Goal: Information Seeking & Learning: Understand process/instructions

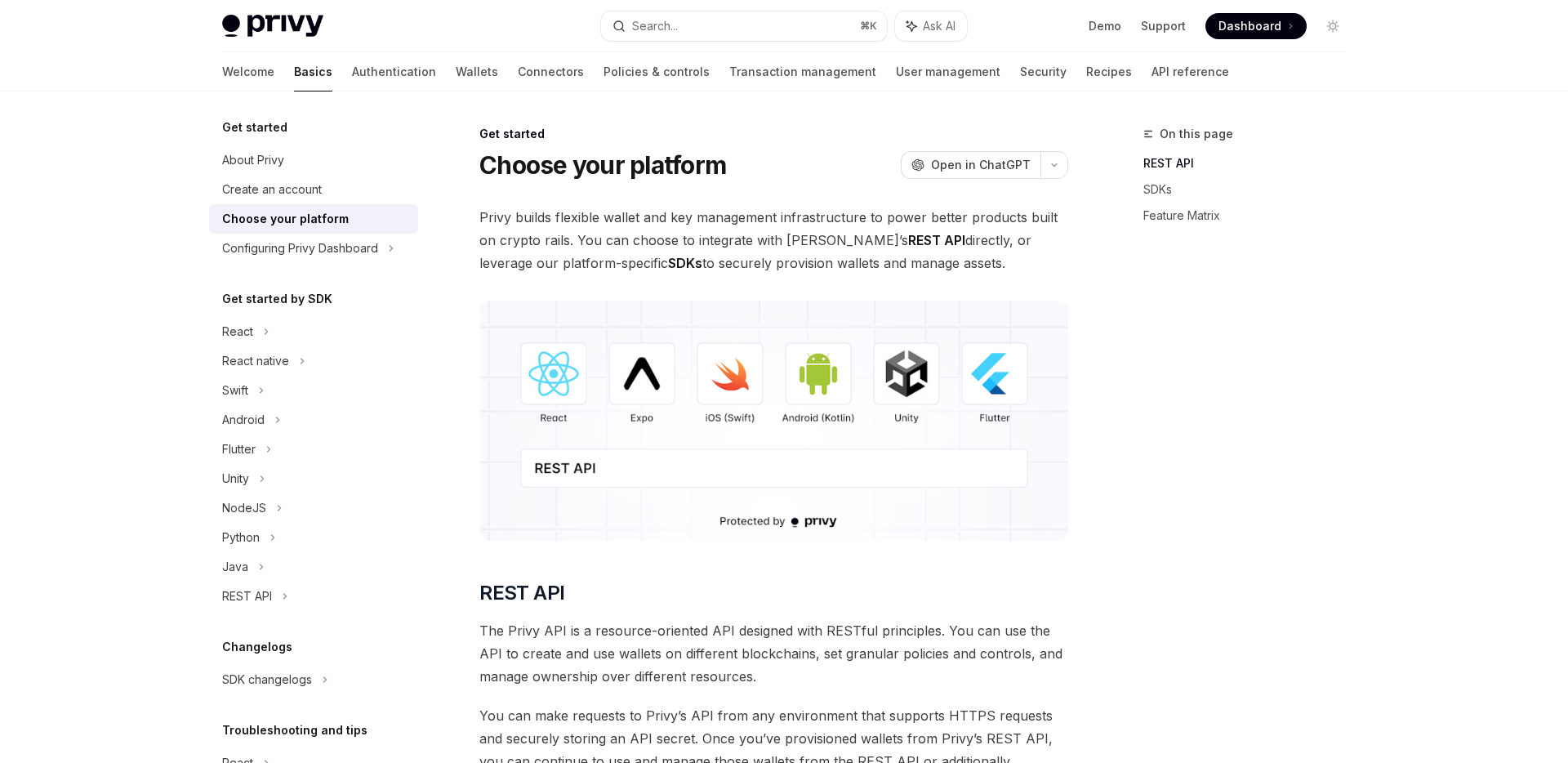
type textarea "*"
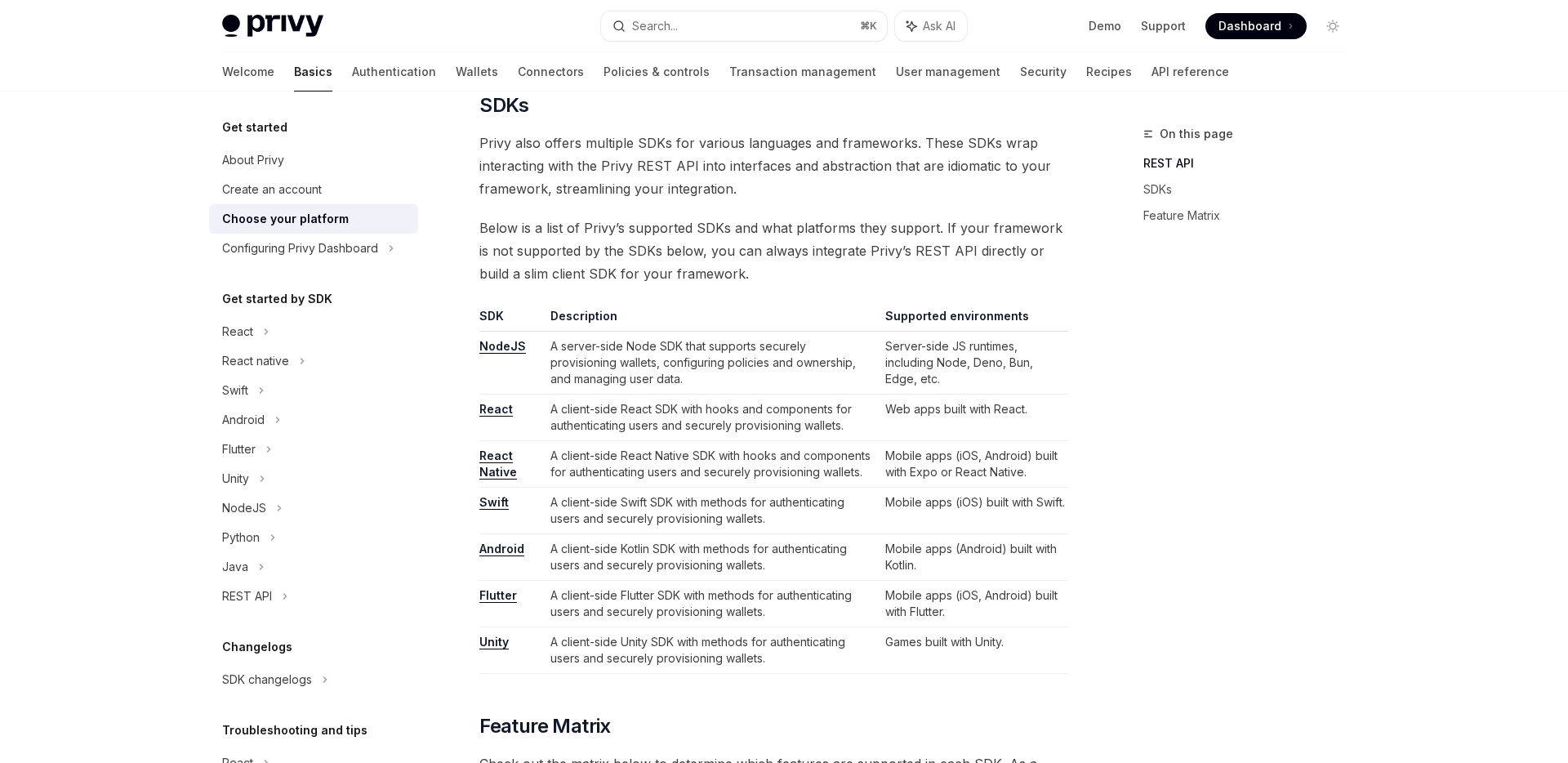
scroll to position [1012, 0]
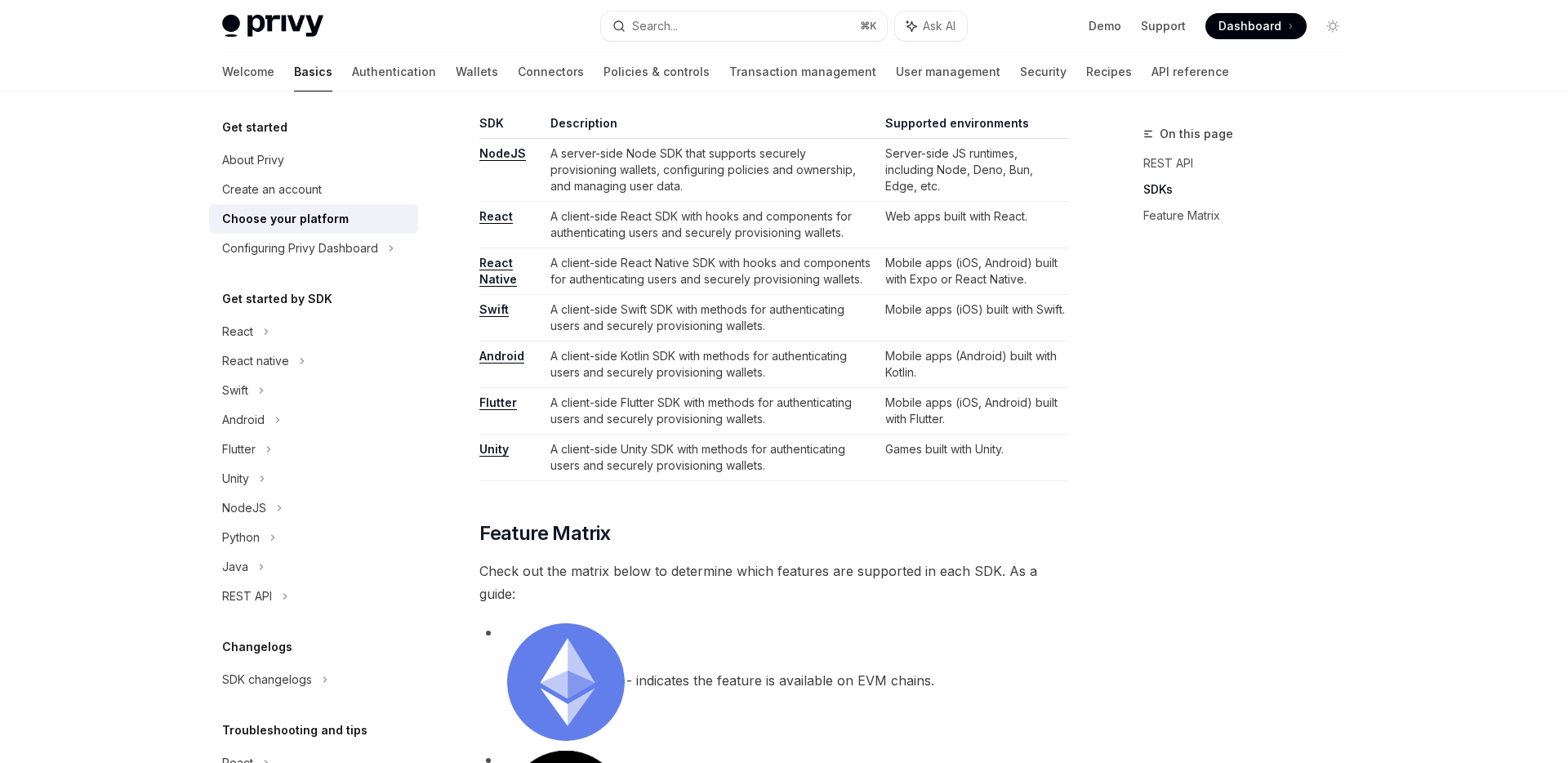
click at [494, 277] on link "React Native" at bounding box center [498, 270] width 38 height 31
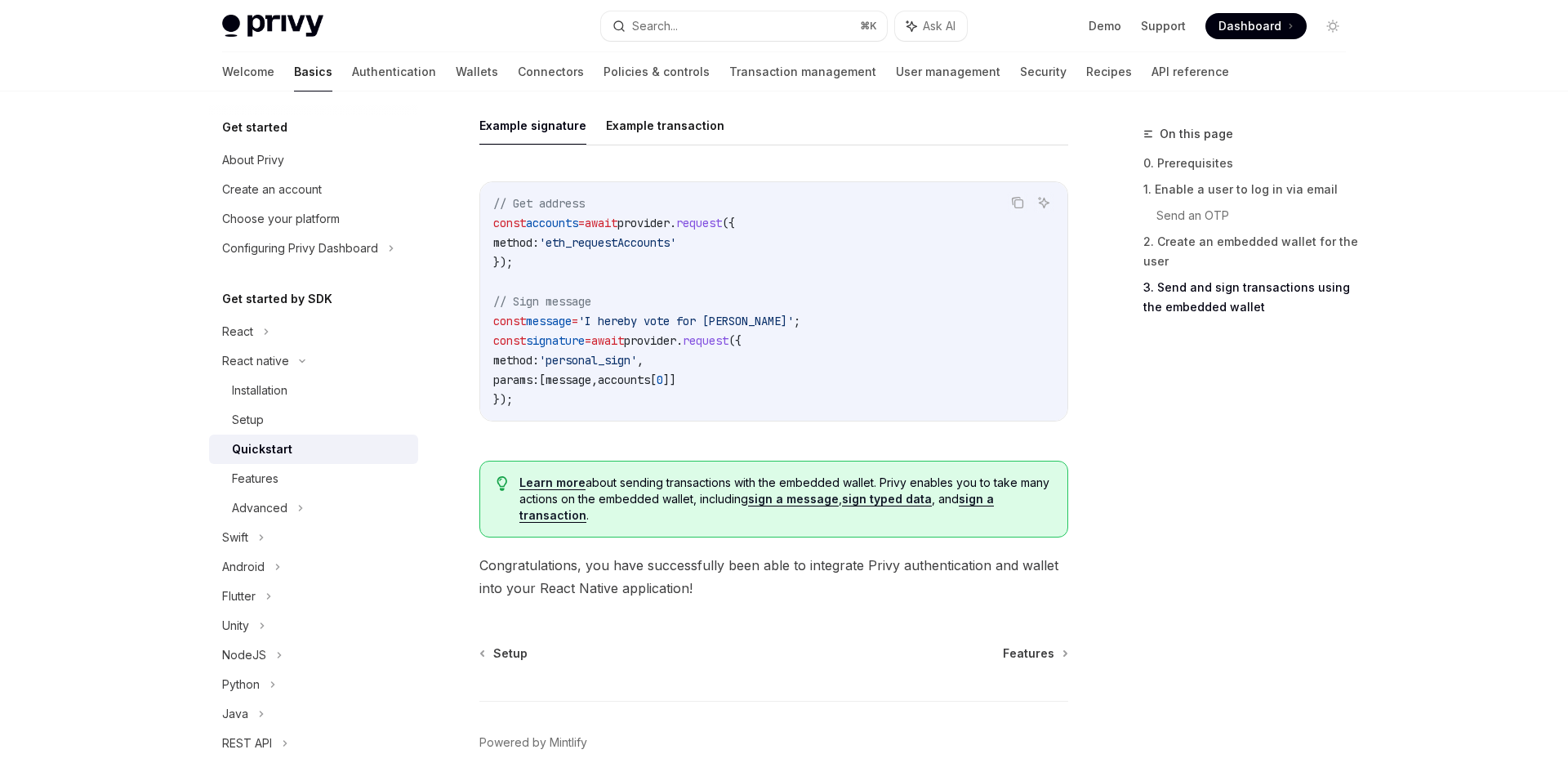
scroll to position [2435, 0]
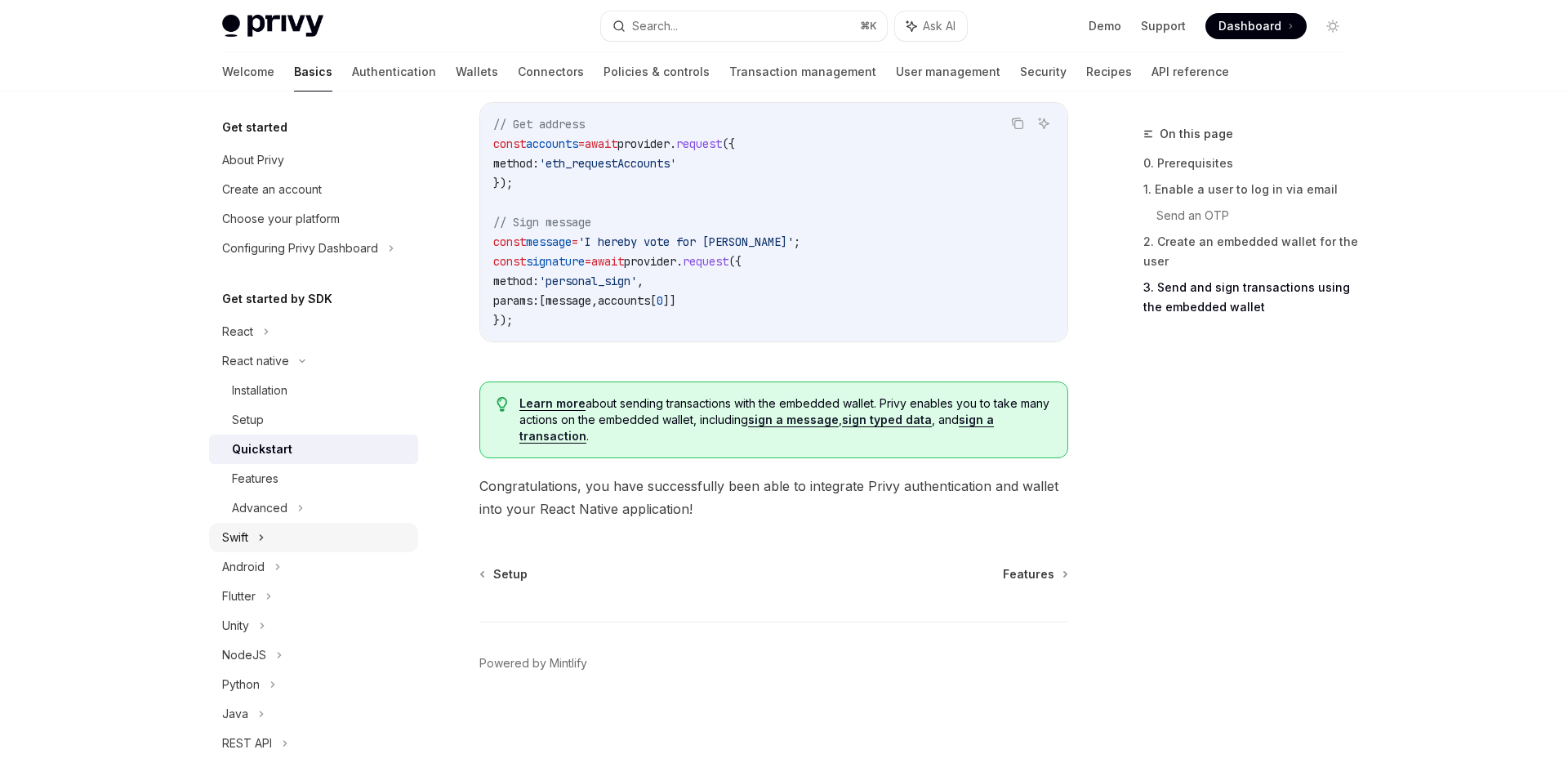
click at [263, 550] on div "Swift" at bounding box center [313, 538] width 209 height 30
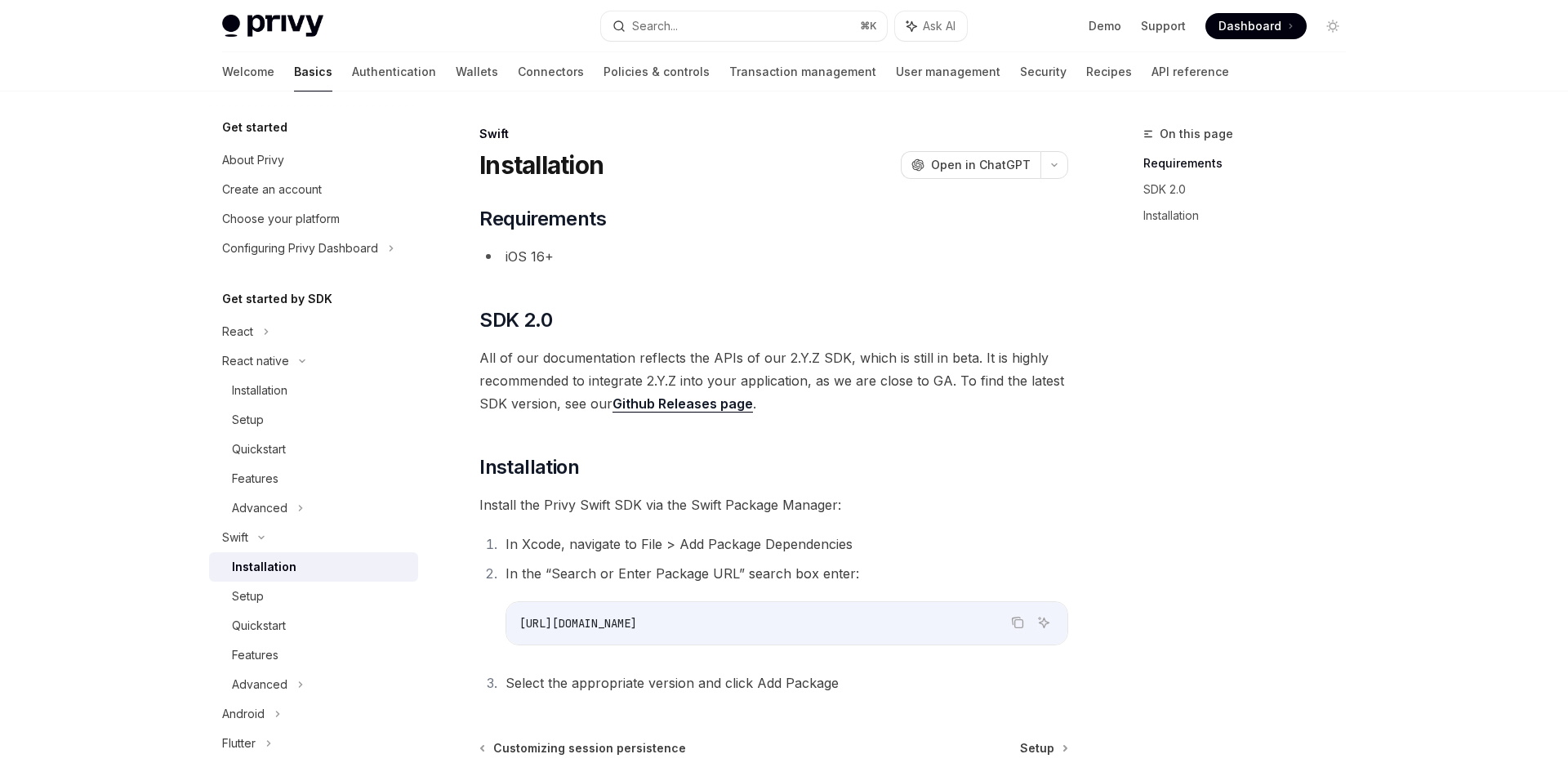
click at [276, 572] on div "Installation" at bounding box center [264, 567] width 65 height 19
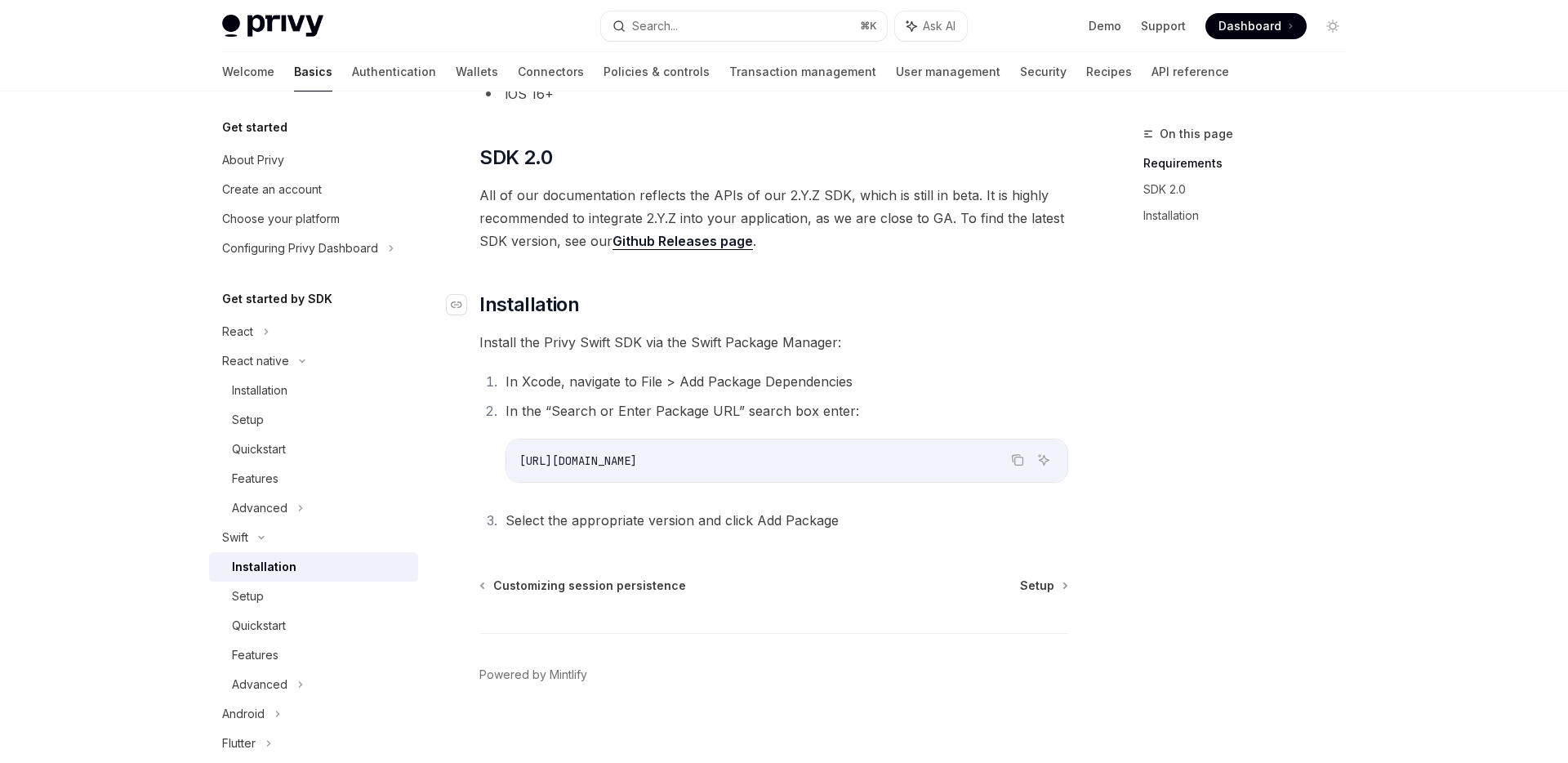
scroll to position [167, 0]
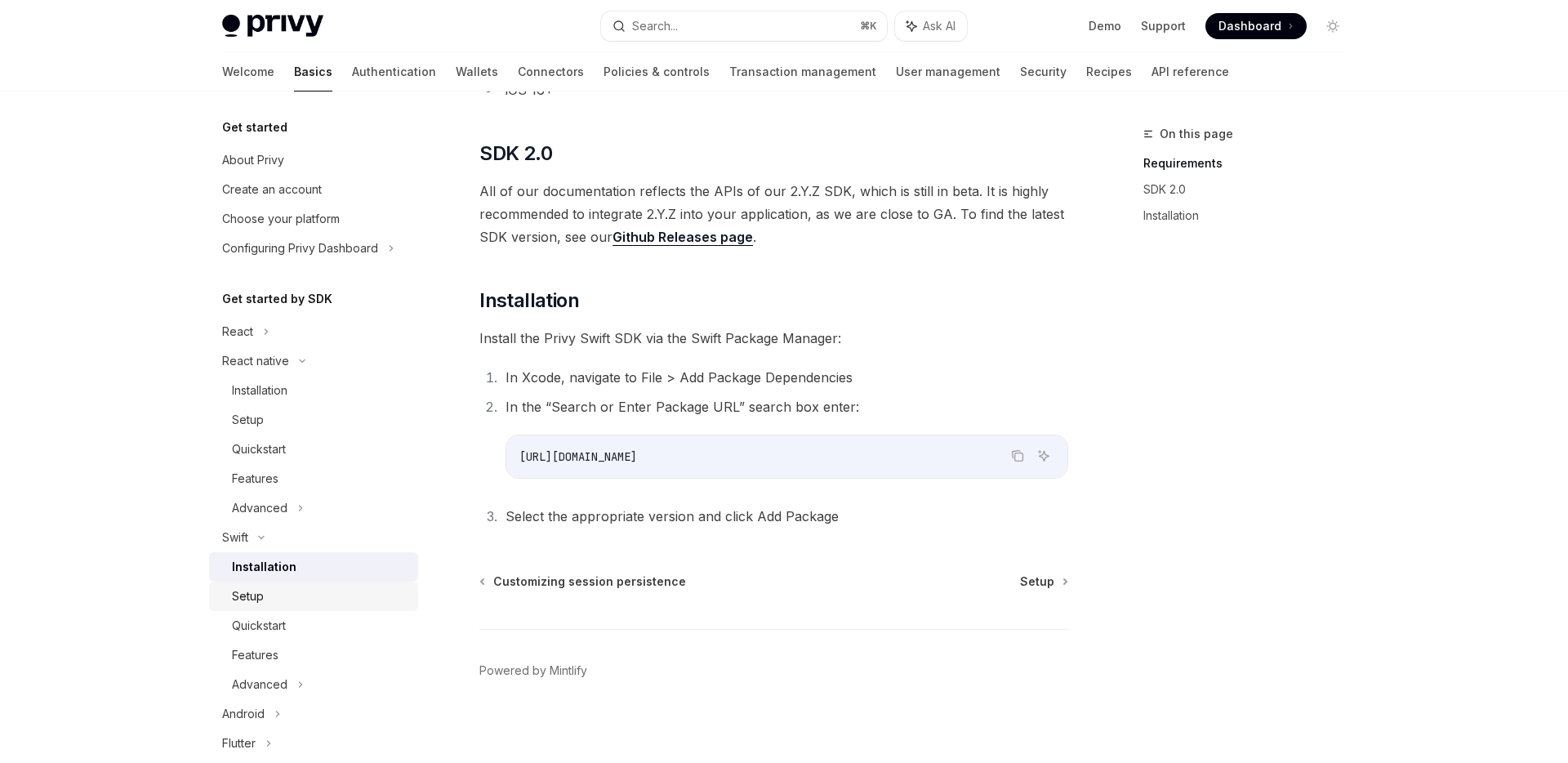
click at [274, 596] on div "Setup" at bounding box center [319, 596] width 176 height 19
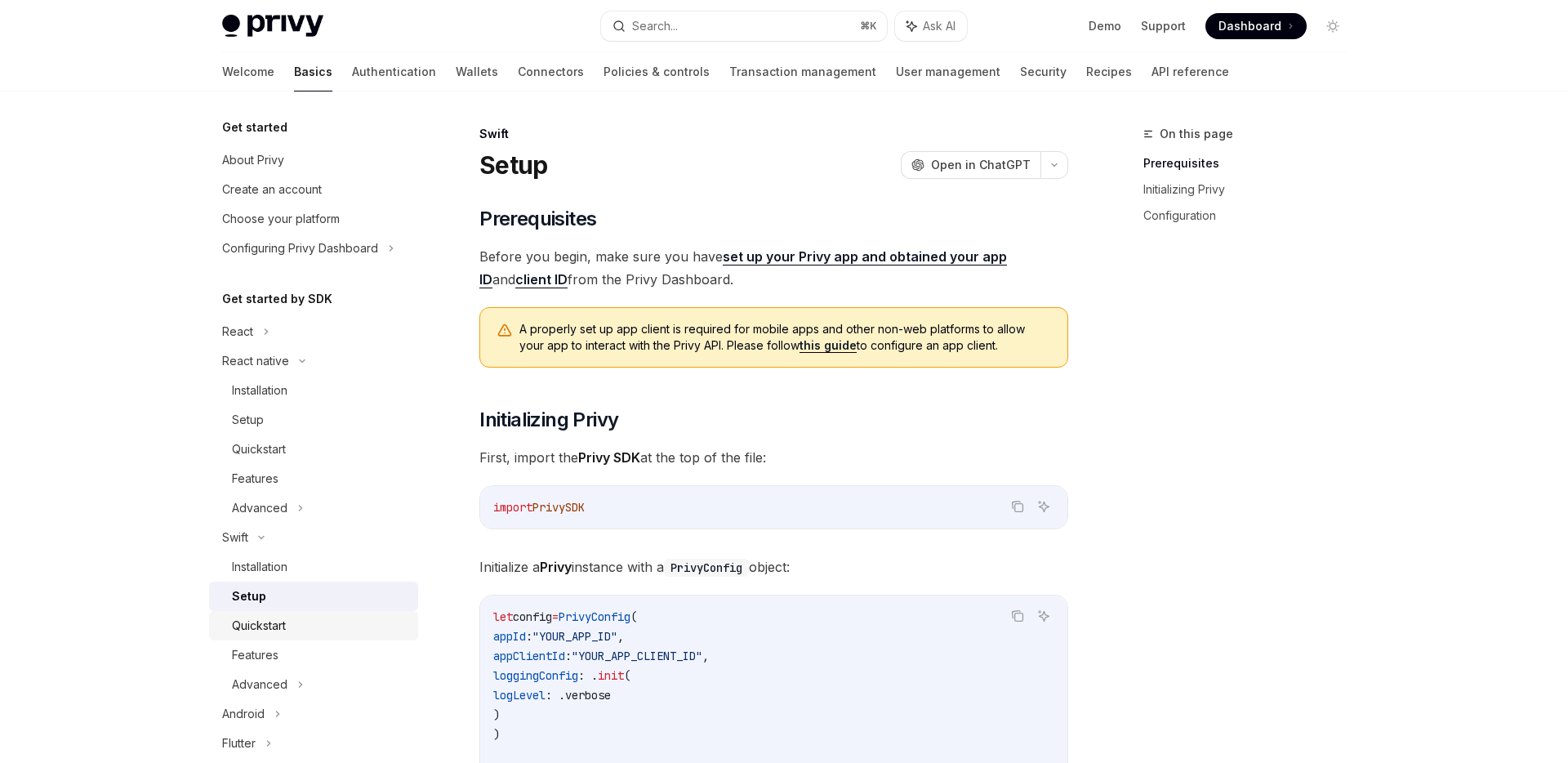
click at [276, 619] on div "Quickstart" at bounding box center [258, 626] width 54 height 19
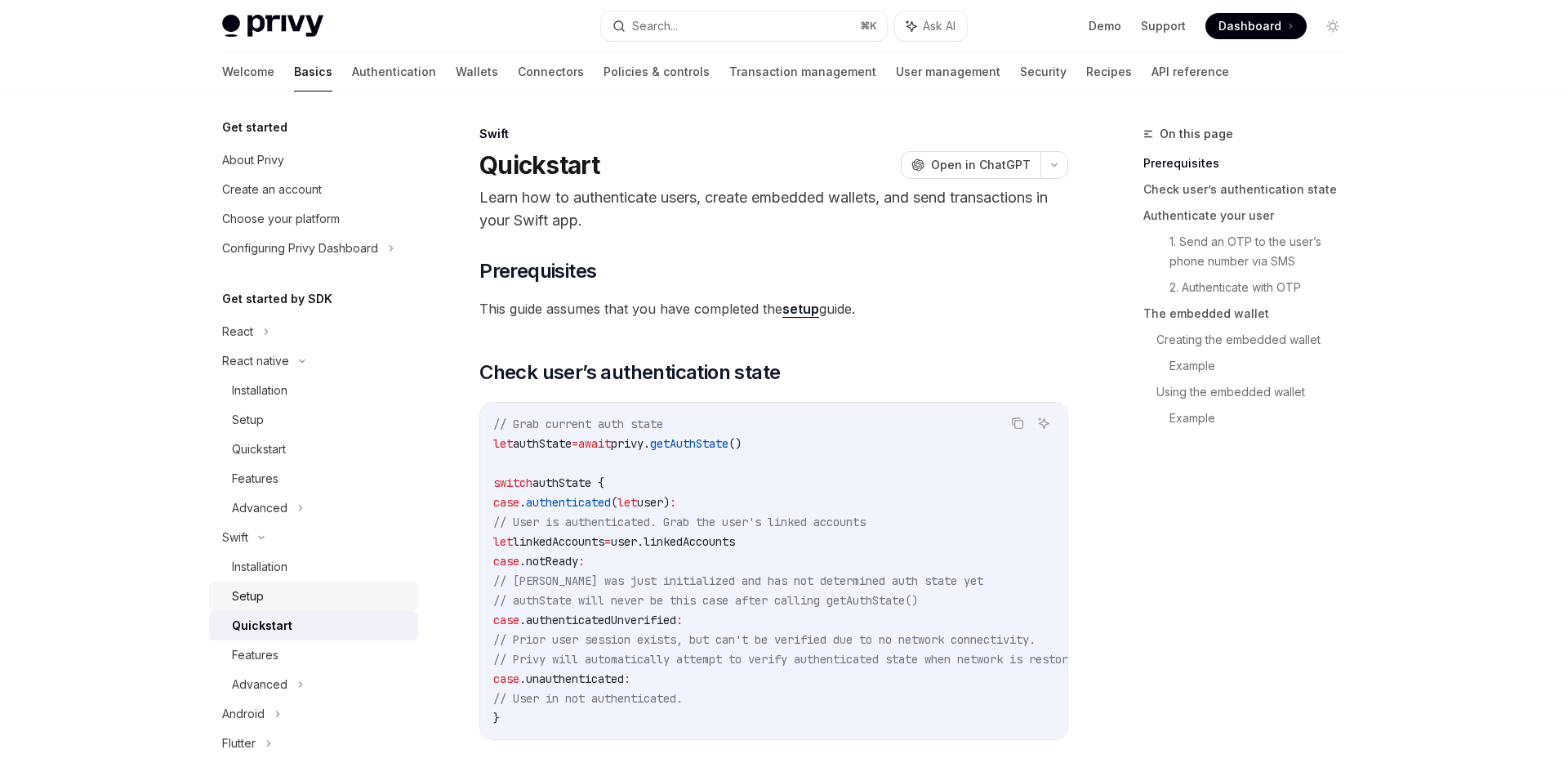
click at [270, 603] on div "Setup" at bounding box center [319, 596] width 176 height 19
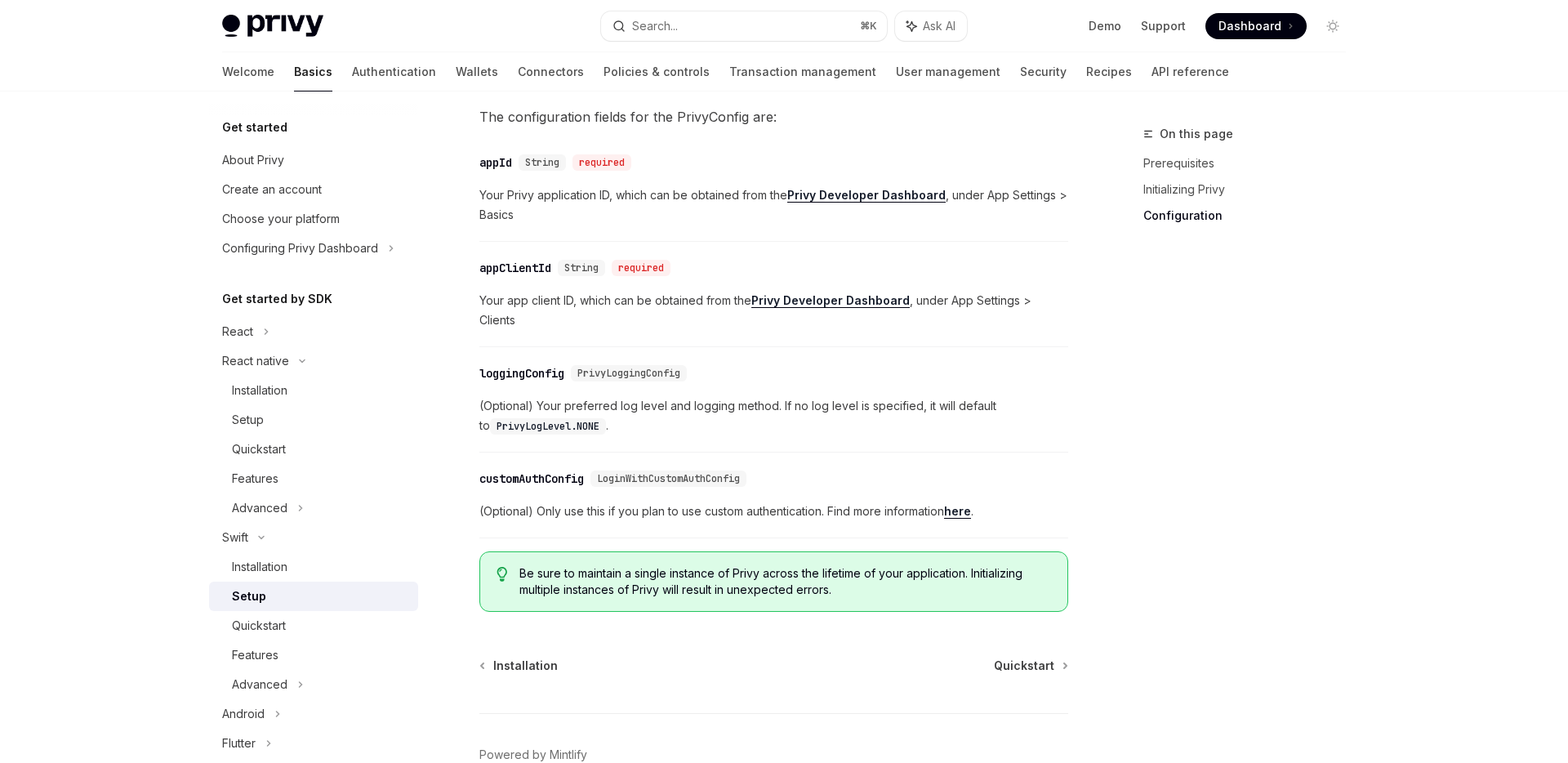
scroll to position [841, 0]
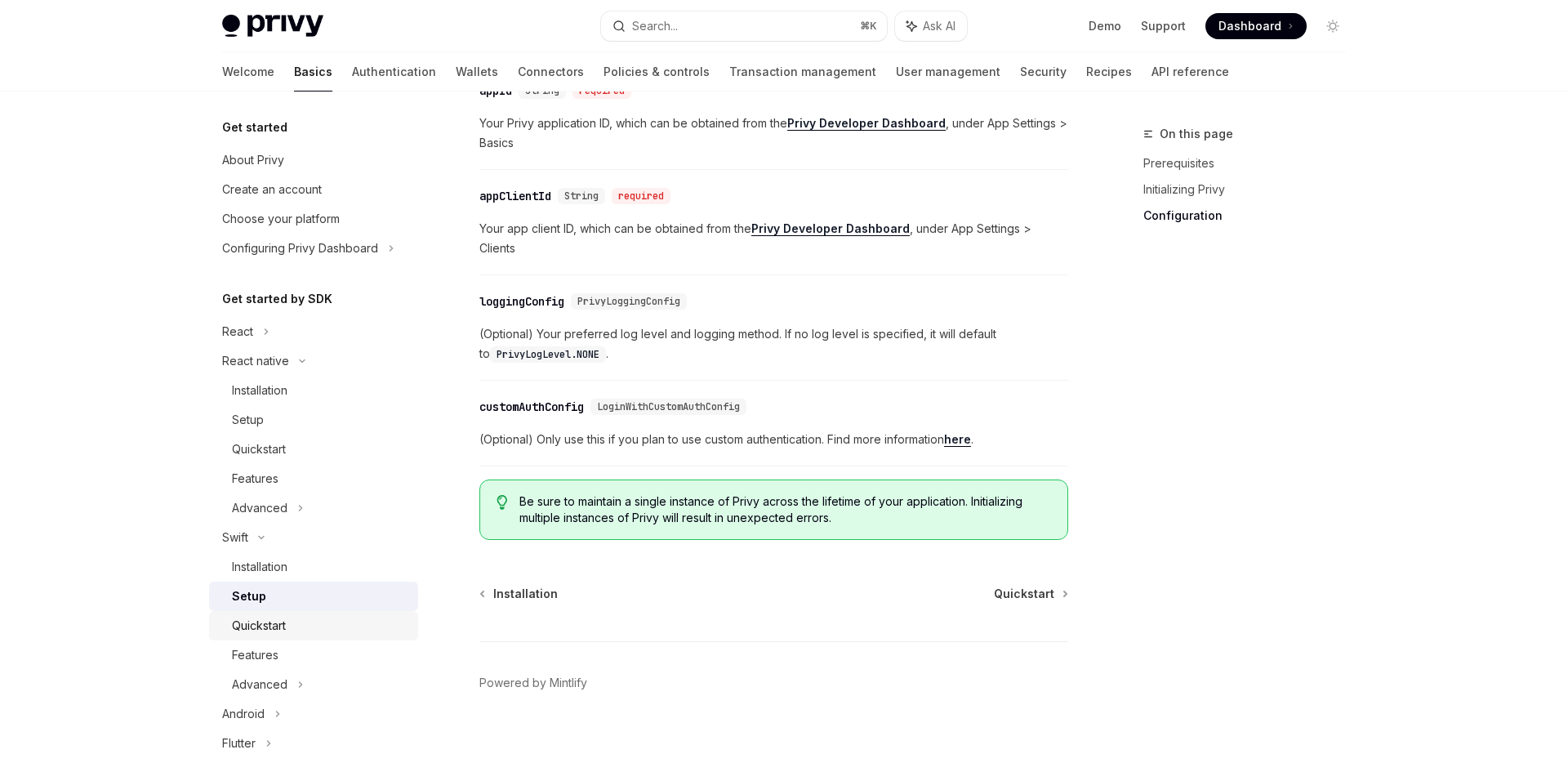
click at [290, 623] on div "Quickstart" at bounding box center [319, 626] width 176 height 19
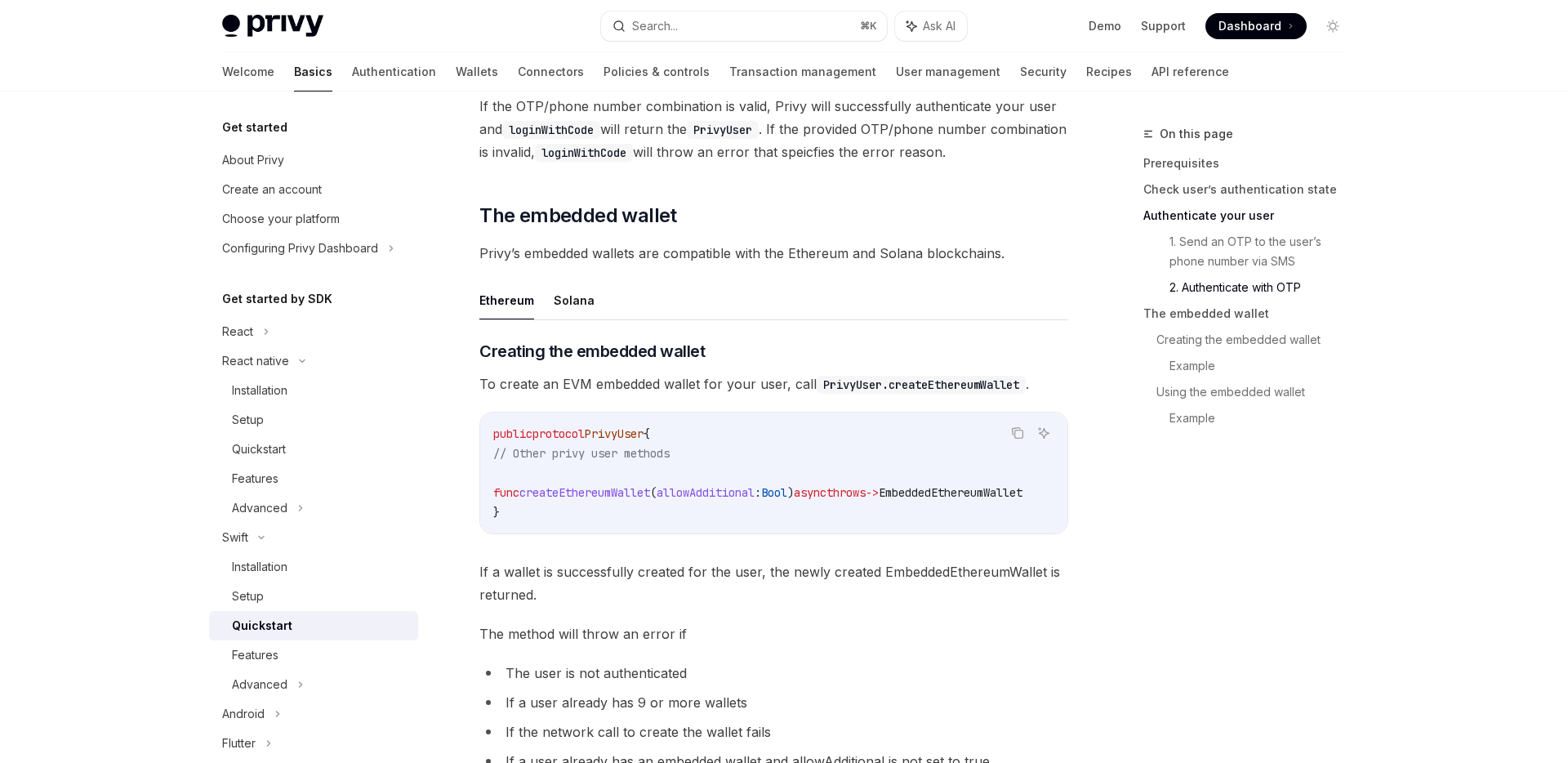
scroll to position [1796, 0]
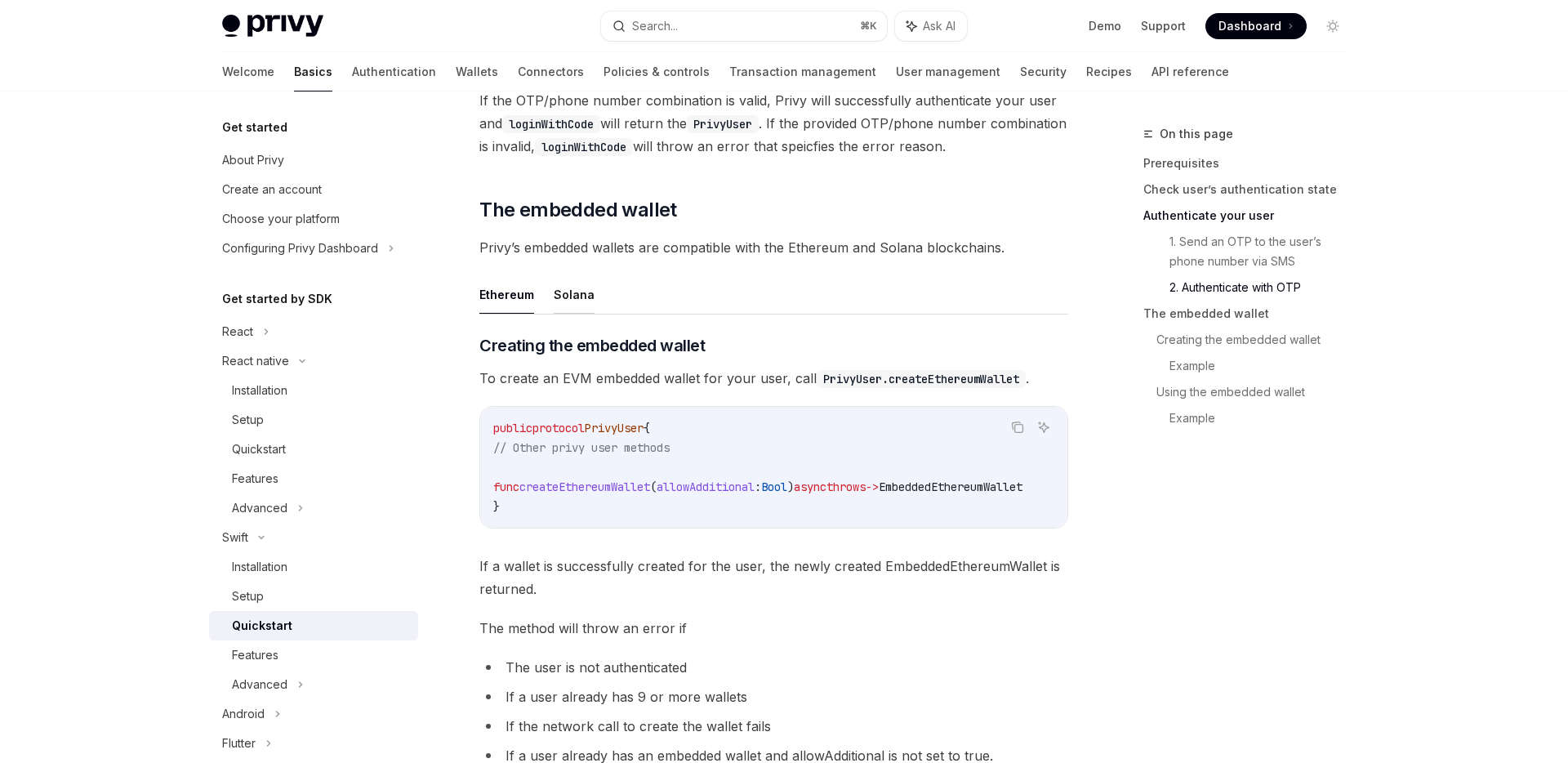
click at [562, 313] on button "Solana" at bounding box center [574, 295] width 41 height 39
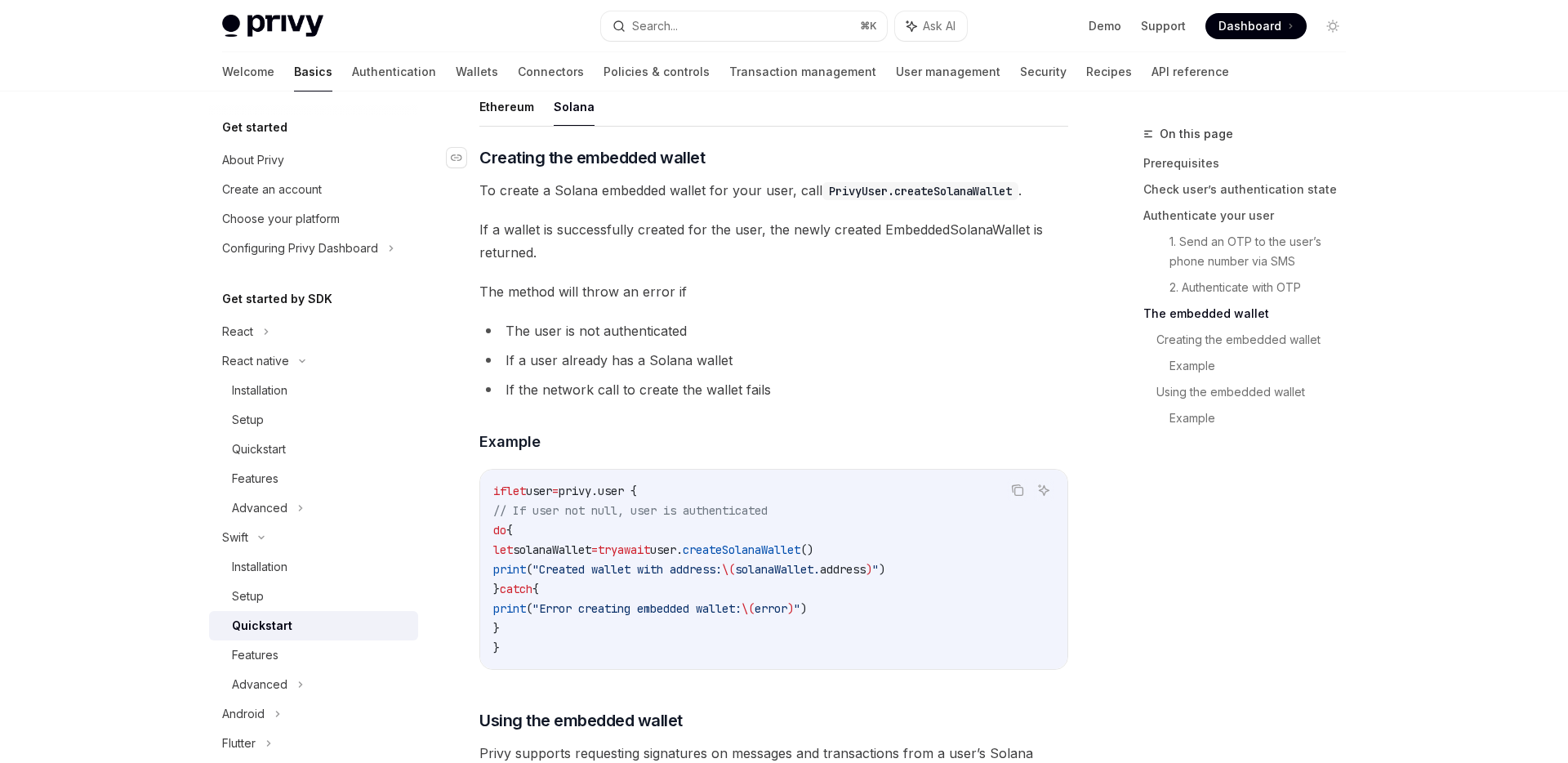
scroll to position [1979, 0]
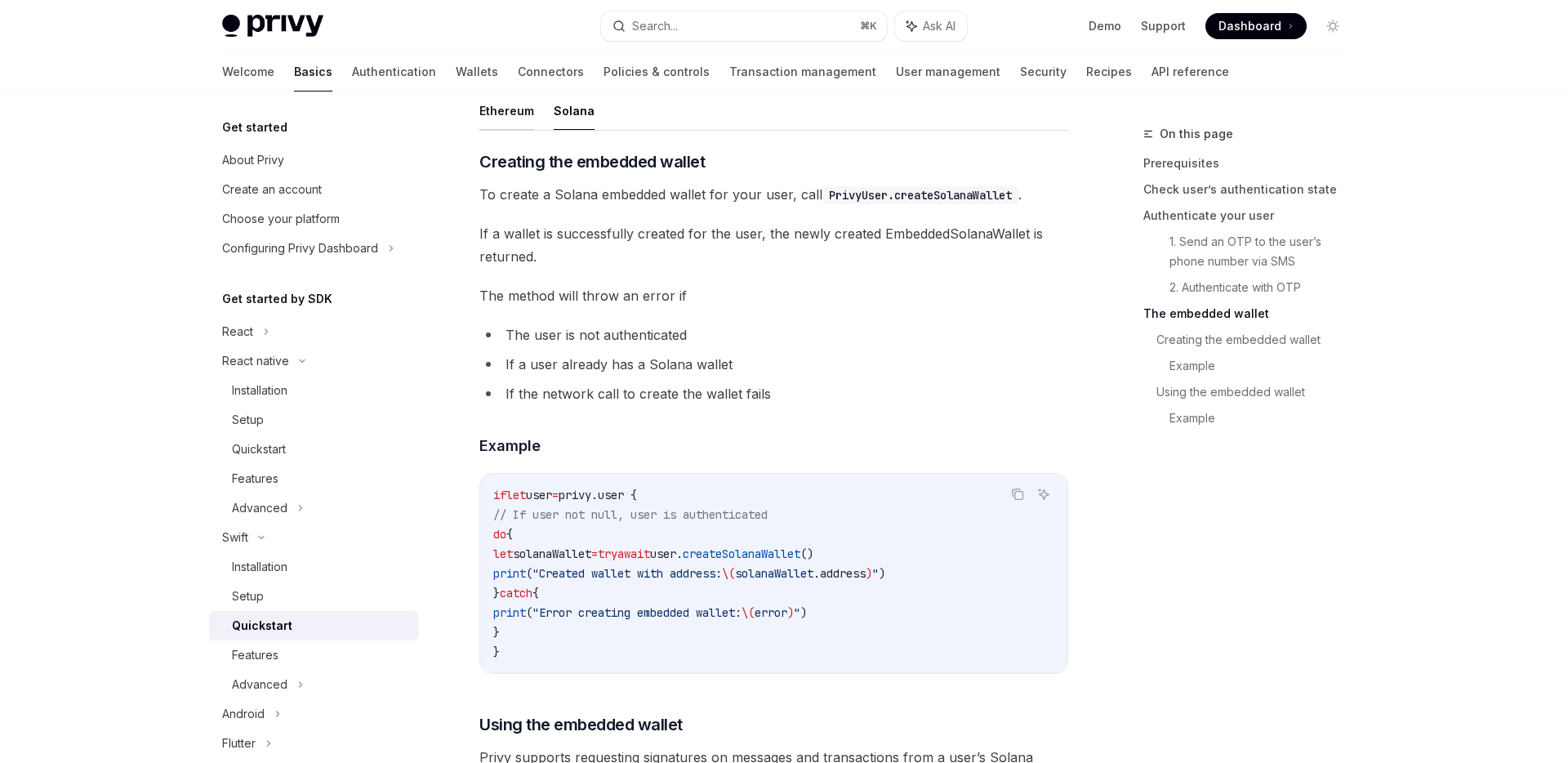
click at [512, 122] on button "Ethereum" at bounding box center [506, 111] width 54 height 39
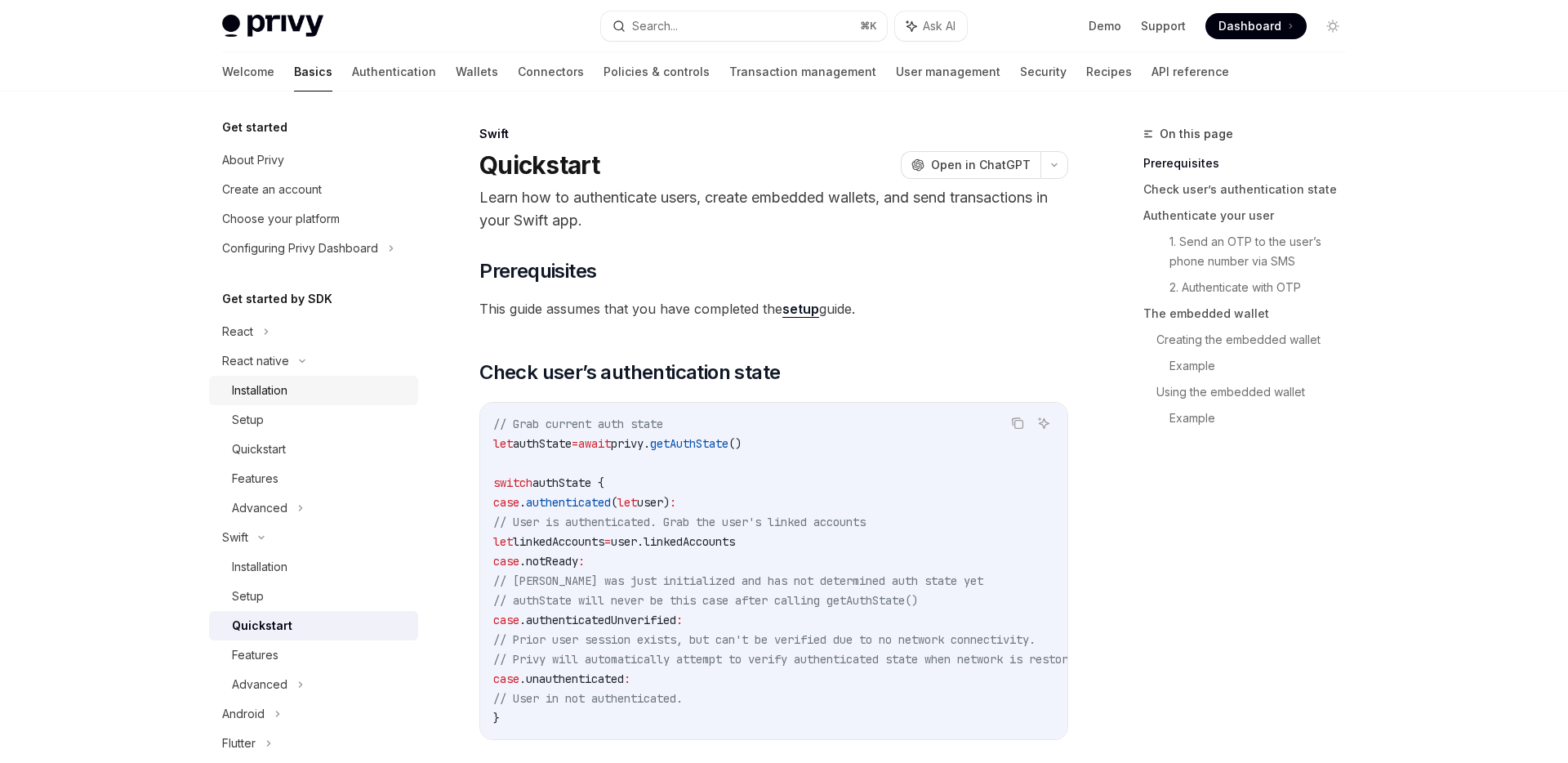
click at [296, 391] on div "Installation" at bounding box center [319, 391] width 176 height 19
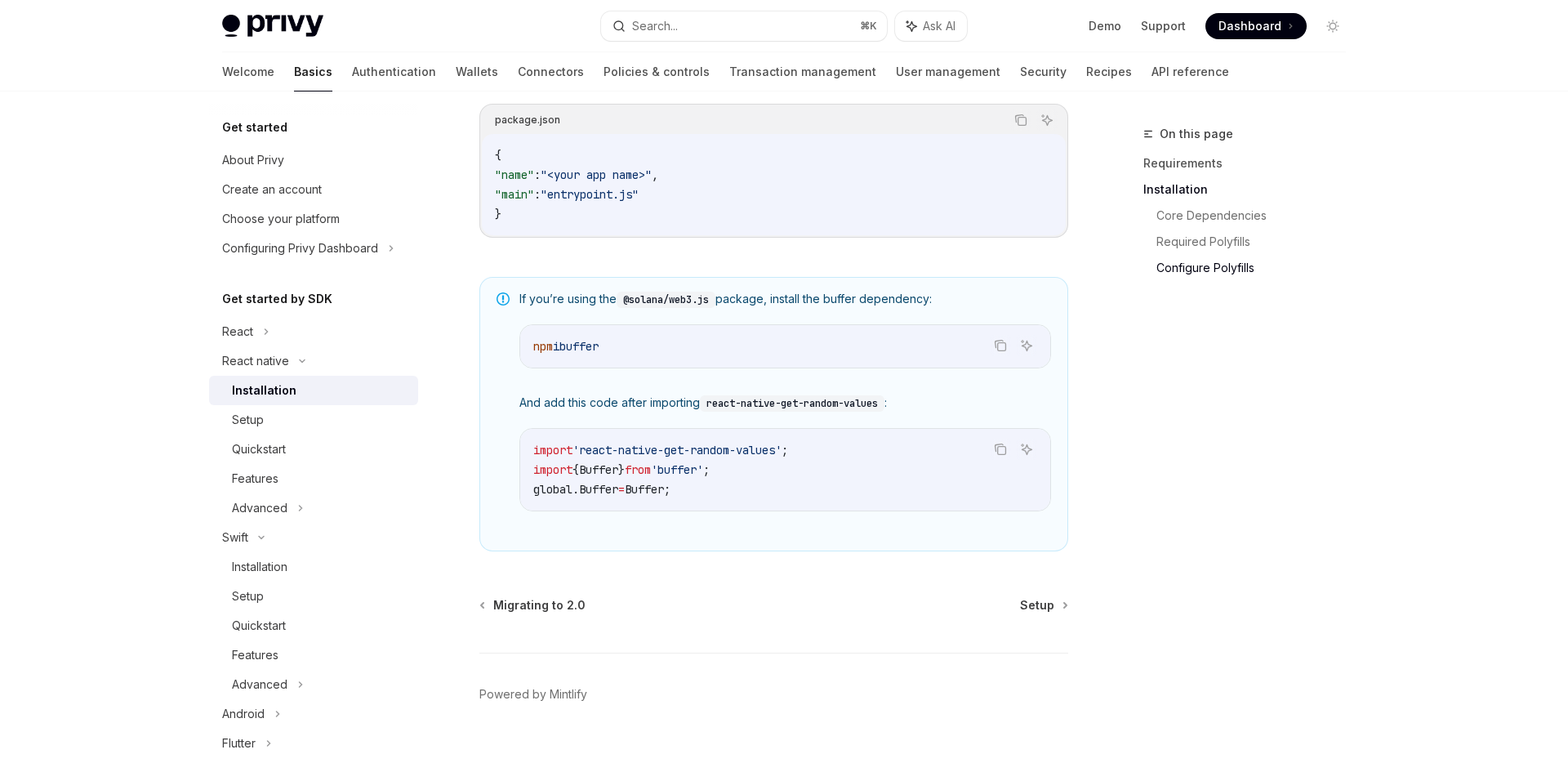
scroll to position [1106, 0]
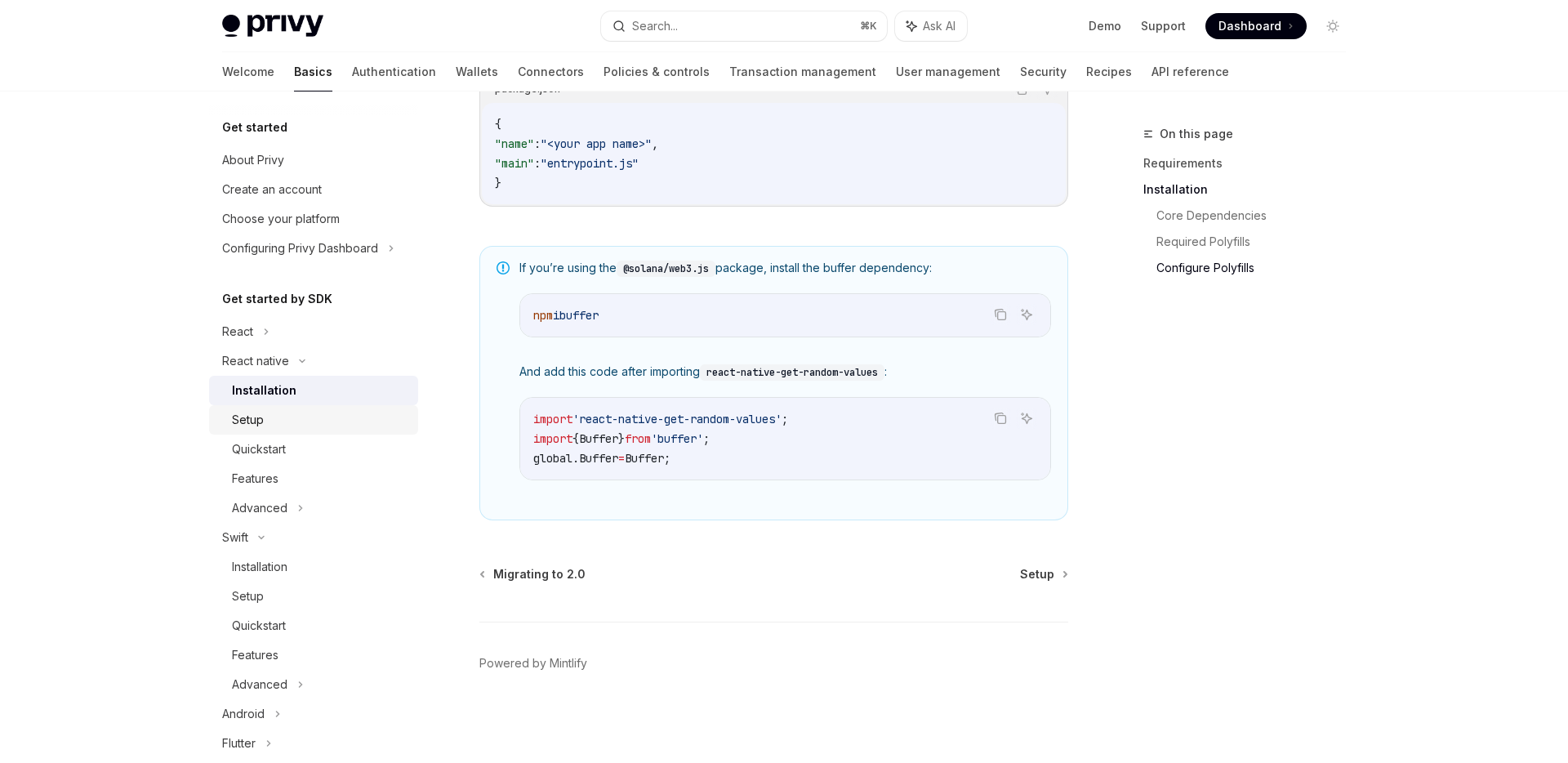
click at [294, 421] on div "Setup" at bounding box center [319, 420] width 176 height 19
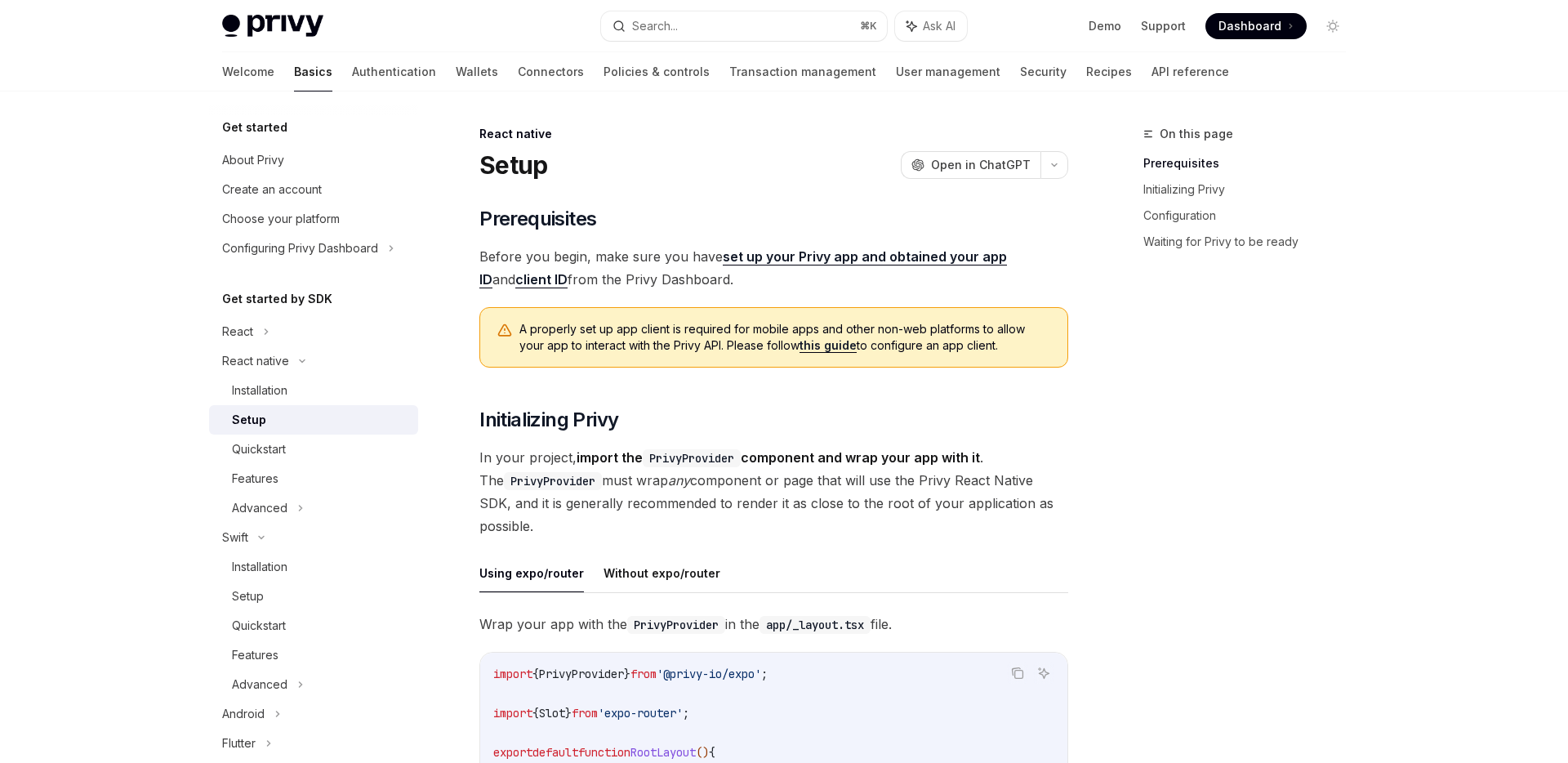
click at [297, 406] on link "Setup" at bounding box center [313, 421] width 209 height 30
click at [297, 393] on div "Installation" at bounding box center [319, 391] width 176 height 19
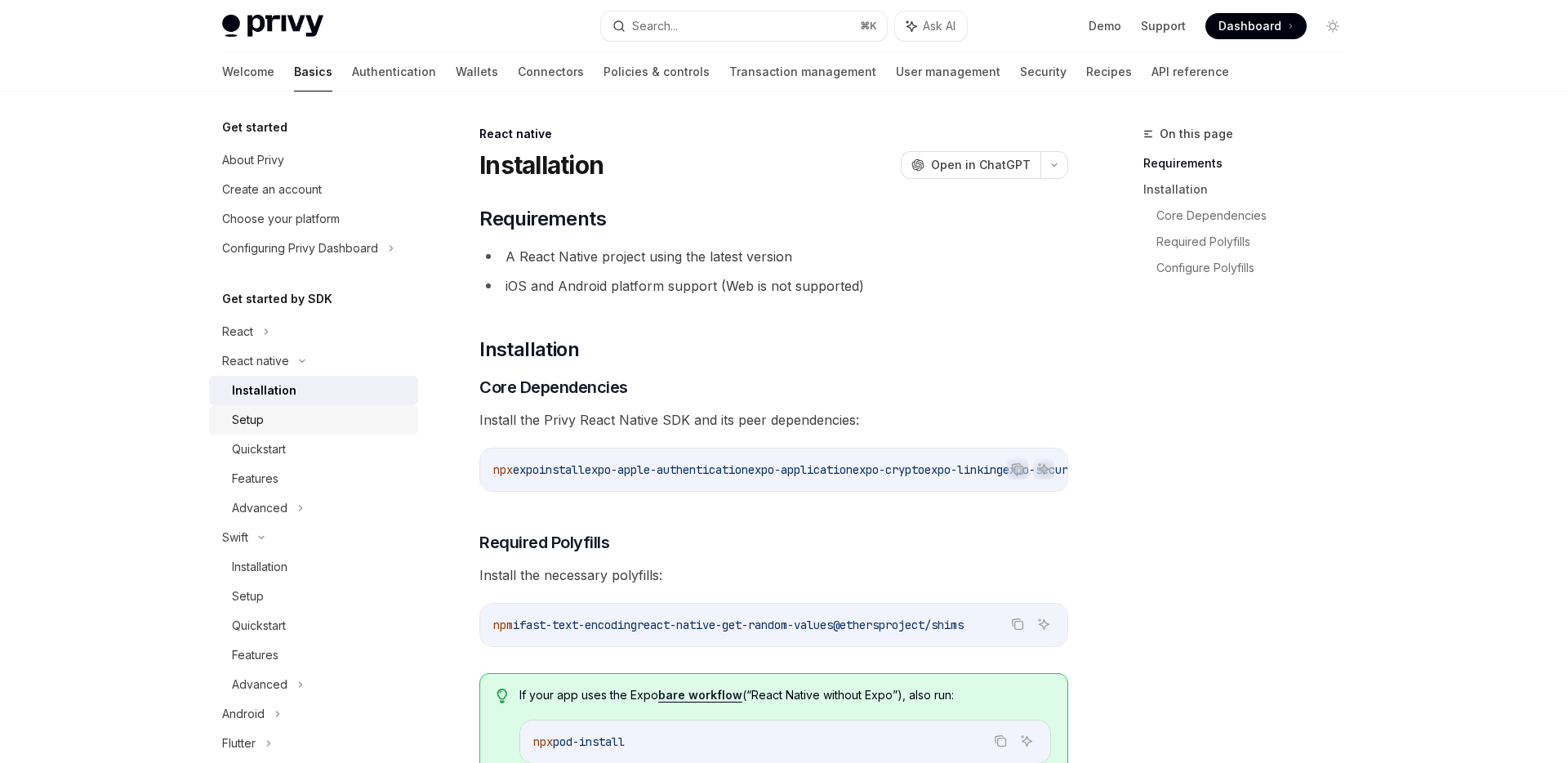
click at [293, 415] on div "Setup" at bounding box center [319, 420] width 176 height 19
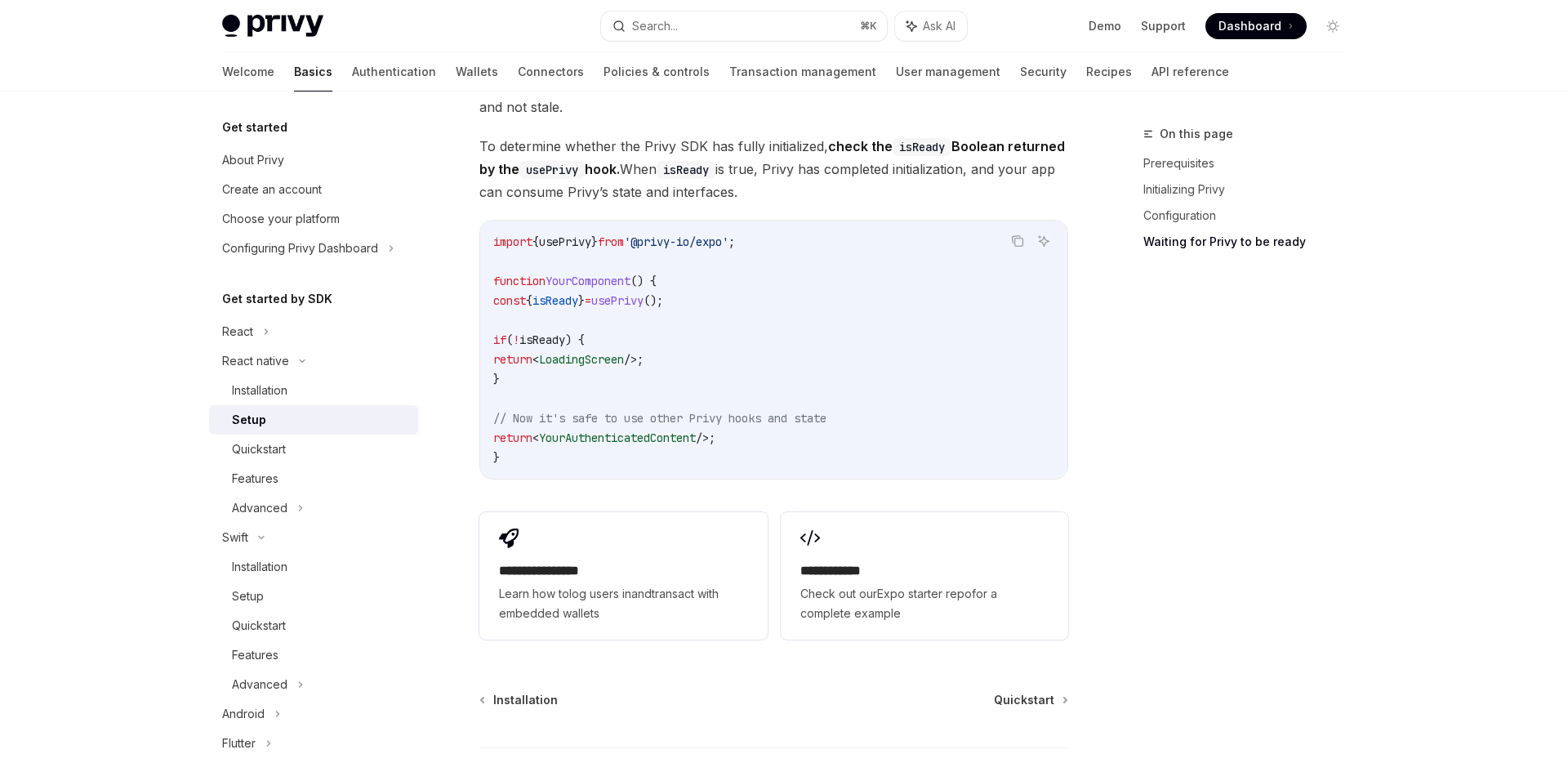
scroll to position [1369, 0]
click at [624, 350] on span "LoadingScreen" at bounding box center [581, 357] width 85 height 15
click at [748, 342] on code "import { usePrivy } from '@privy-io/expo' ; function YourComponent () { const {…" at bounding box center [773, 348] width 561 height 235
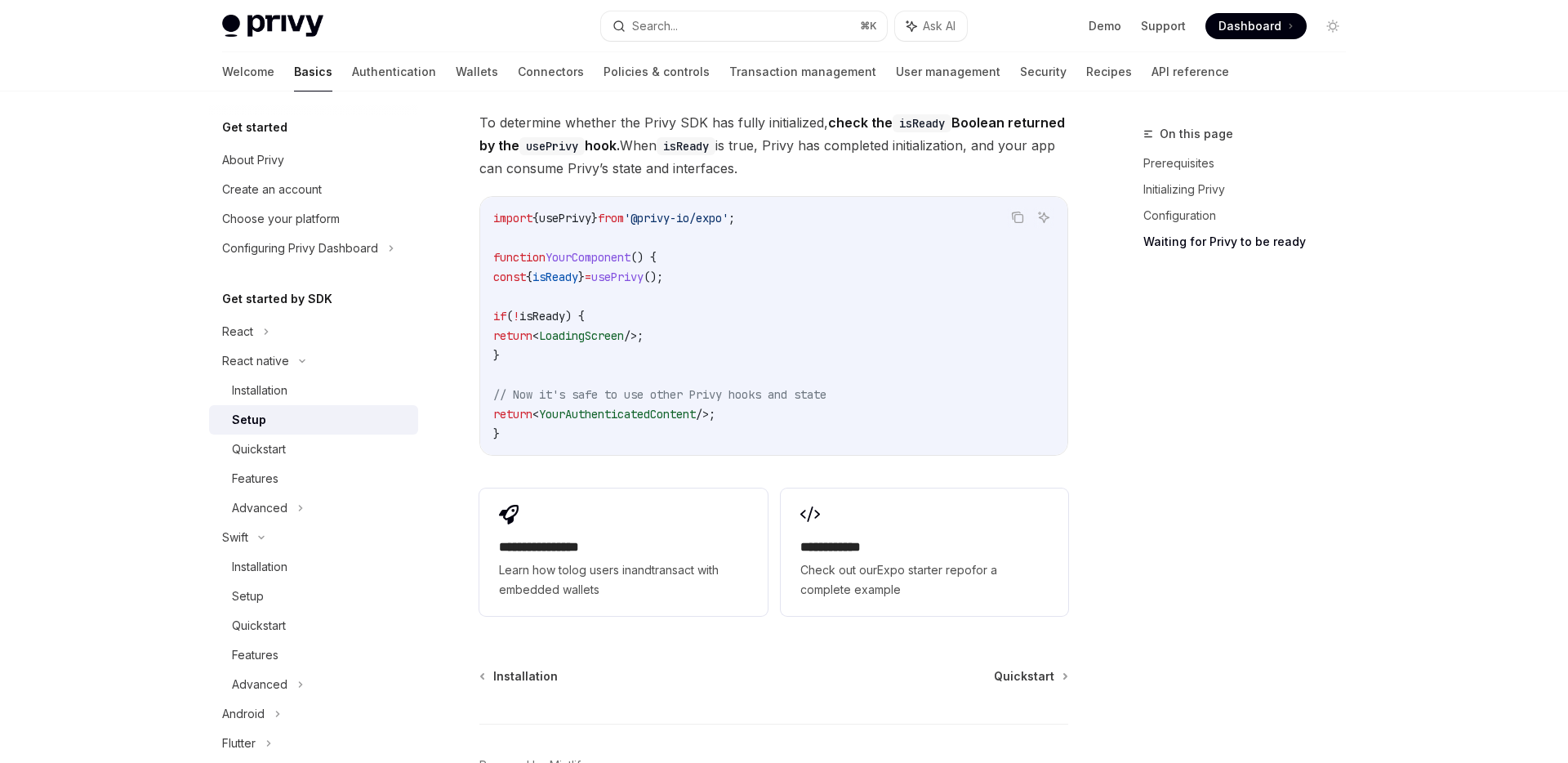
scroll to position [1392, 0]
click at [295, 440] on div "Quickstart" at bounding box center [319, 450] width 176 height 19
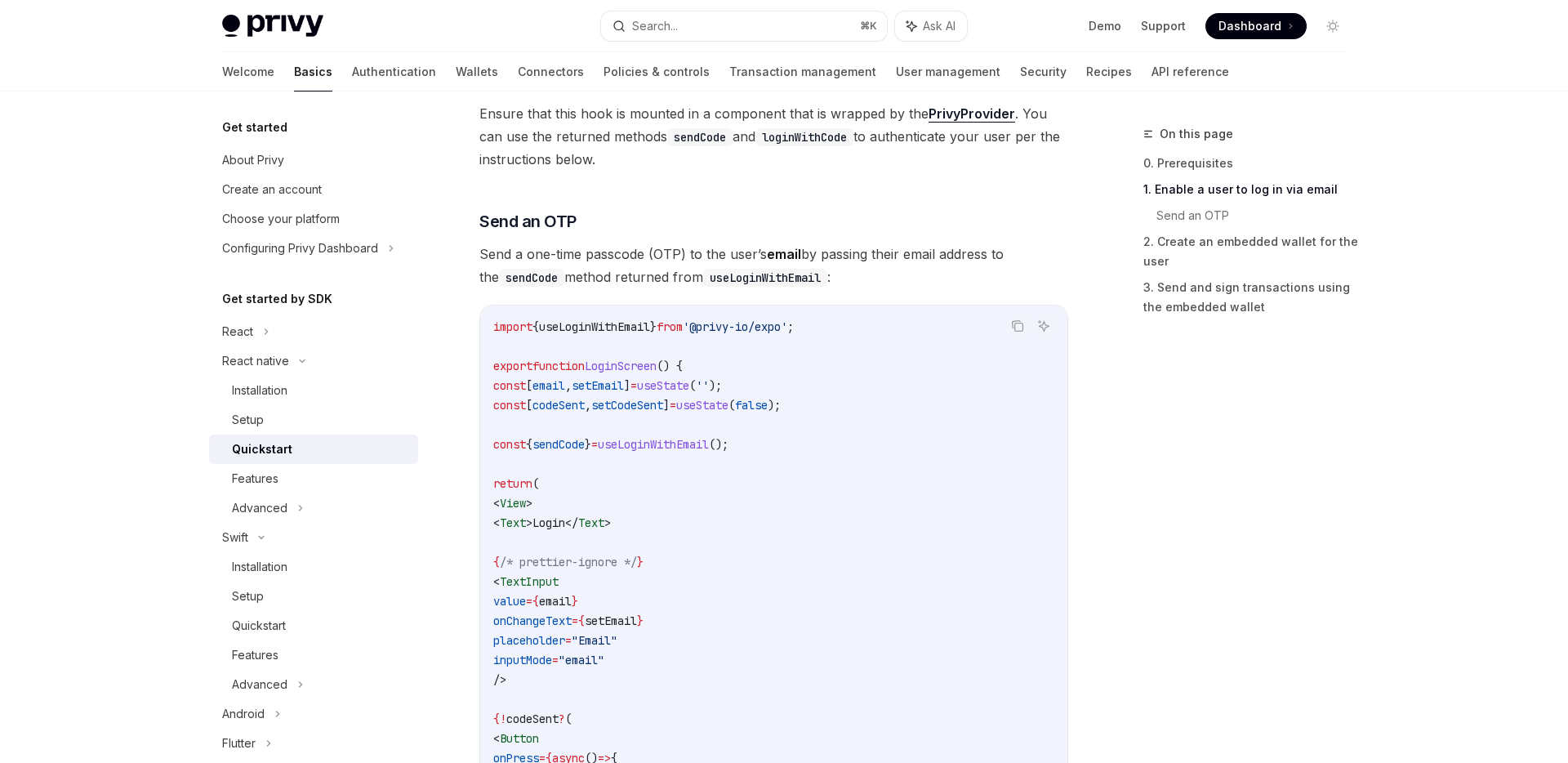
scroll to position [616, 0]
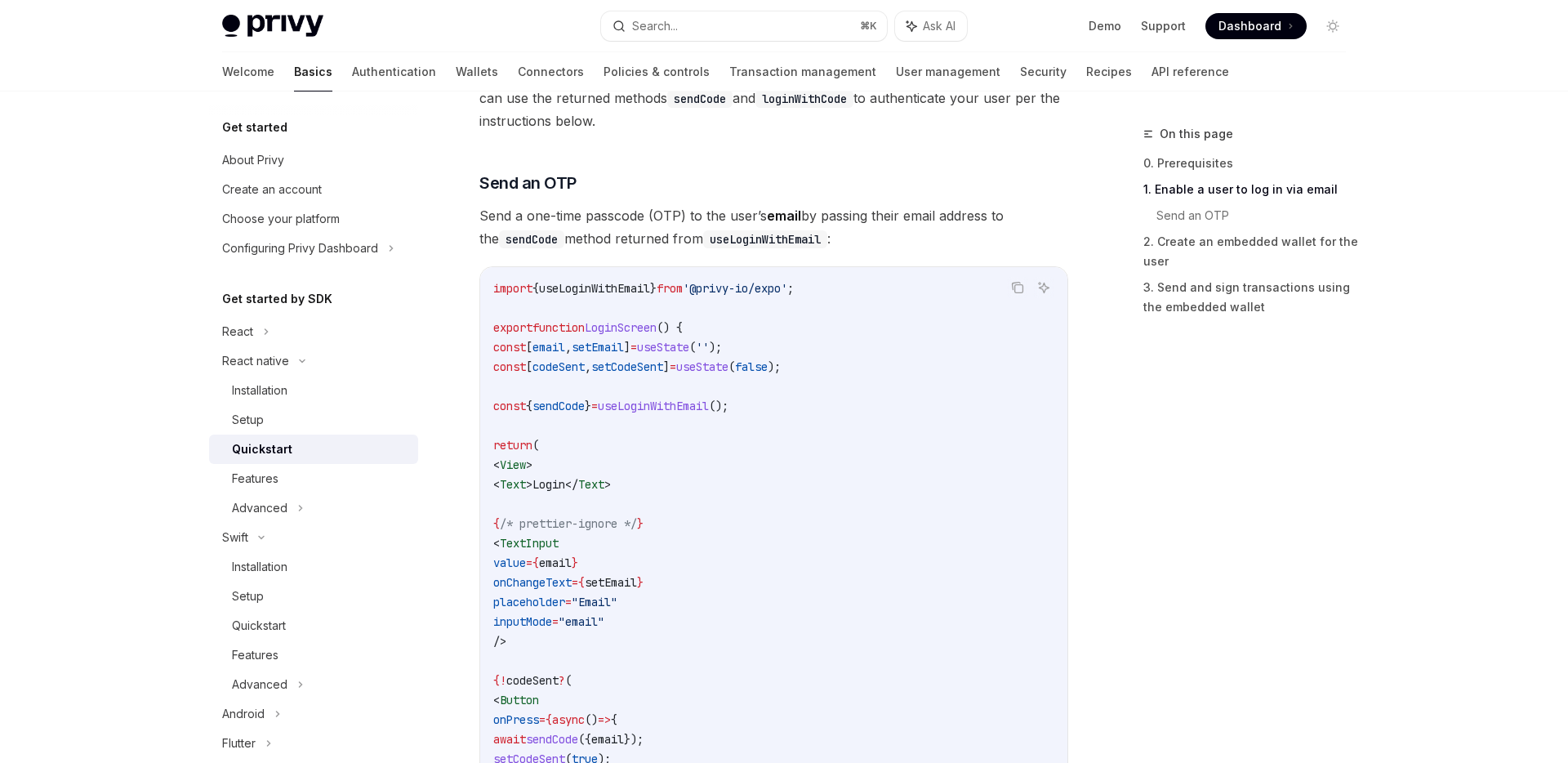
click at [624, 349] on span "setEmail" at bounding box center [598, 347] width 53 height 15
click at [633, 356] on code "import { useLoginWithEmail } from '@privy-io/expo' ; export function LoginScree…" at bounding box center [773, 651] width 561 height 745
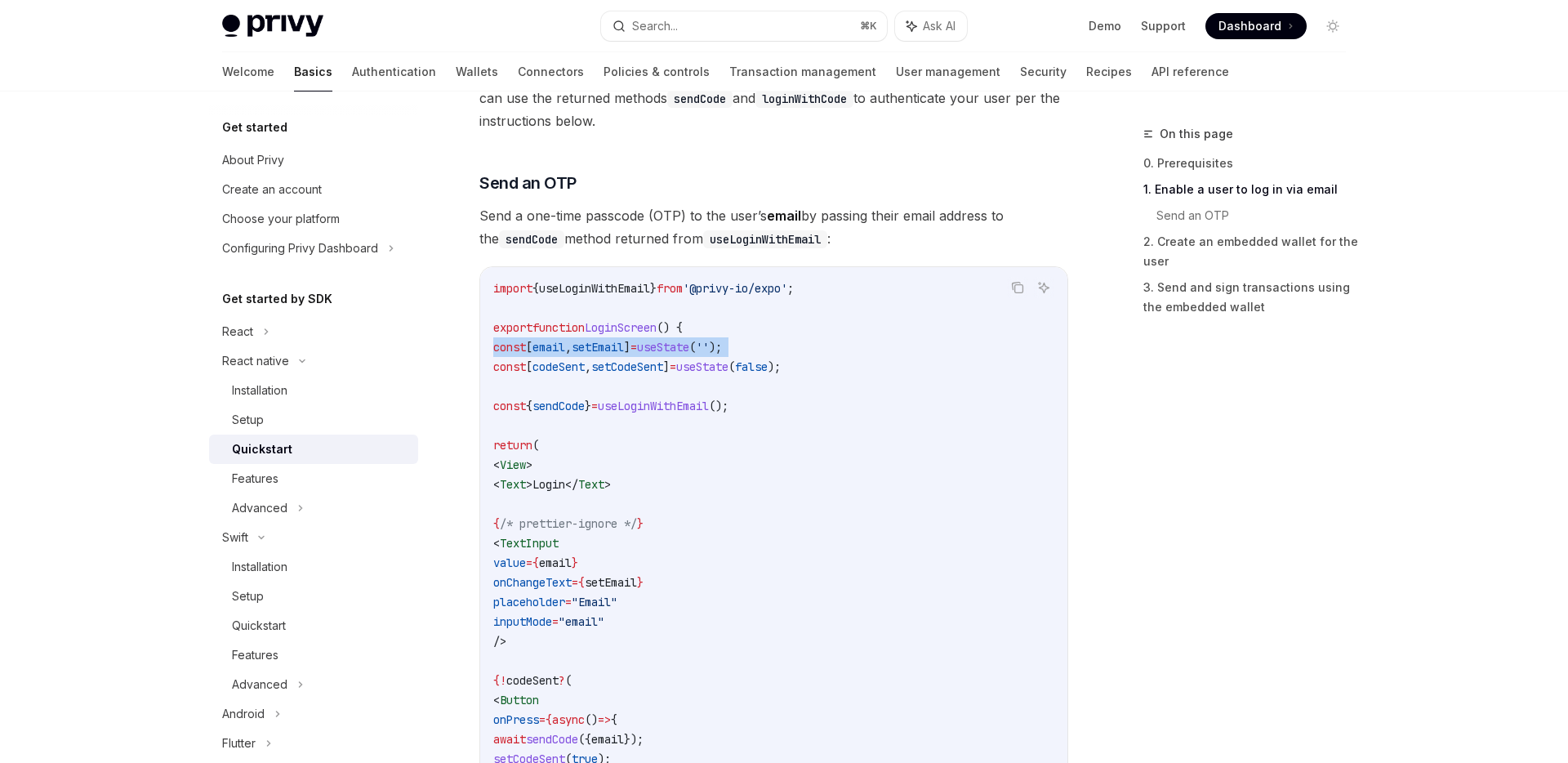
click at [633, 356] on code "import { useLoginWithEmail } from '@privy-io/expo' ; export function LoginScree…" at bounding box center [773, 651] width 561 height 745
click at [637, 366] on span "setCodeSent" at bounding box center [627, 367] width 72 height 15
click at [649, 413] on span "useLoginWithEmail" at bounding box center [653, 406] width 111 height 15
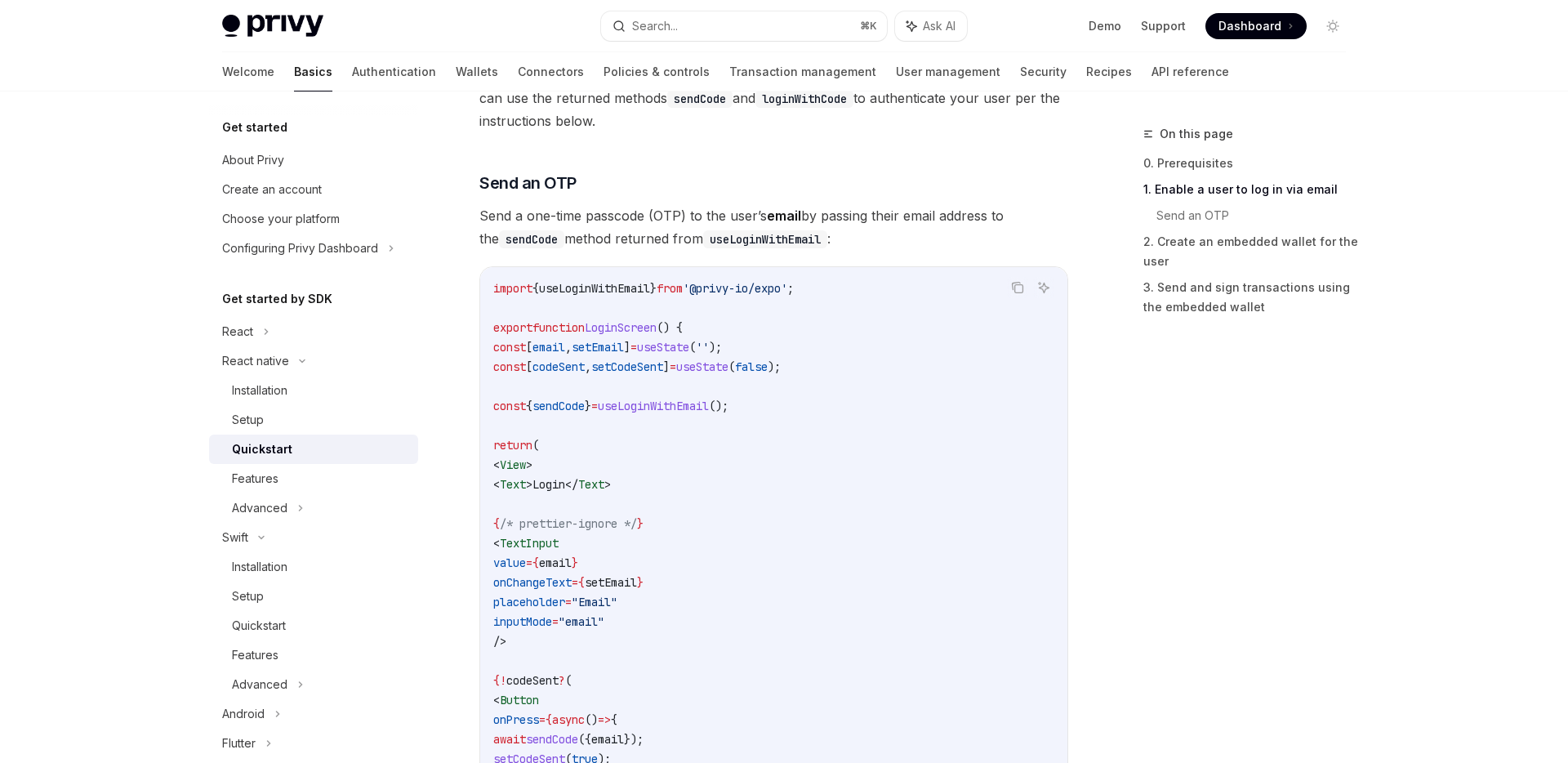
click at [649, 413] on span "useLoginWithEmail" at bounding box center [653, 406] width 111 height 15
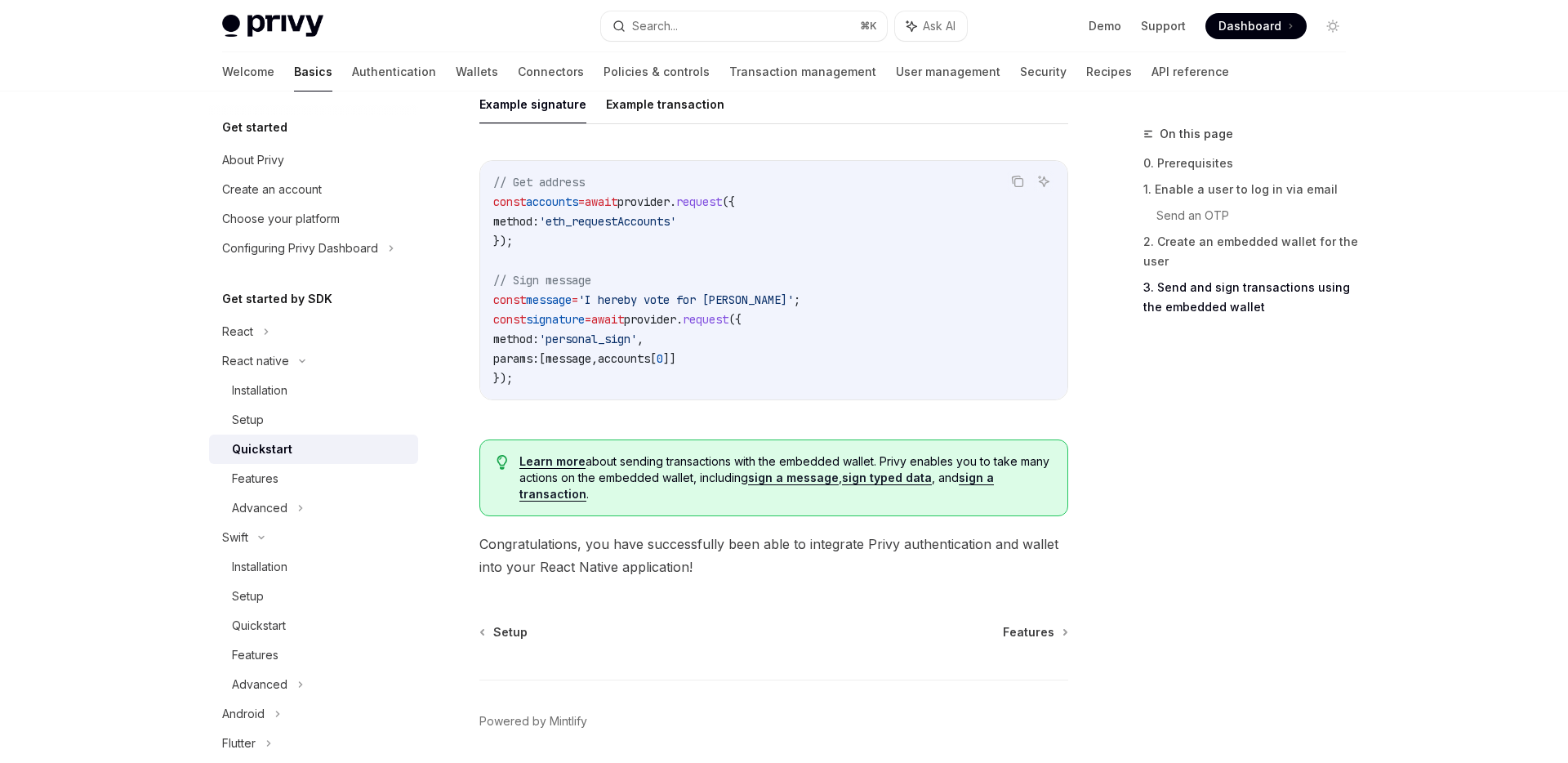
scroll to position [2435, 0]
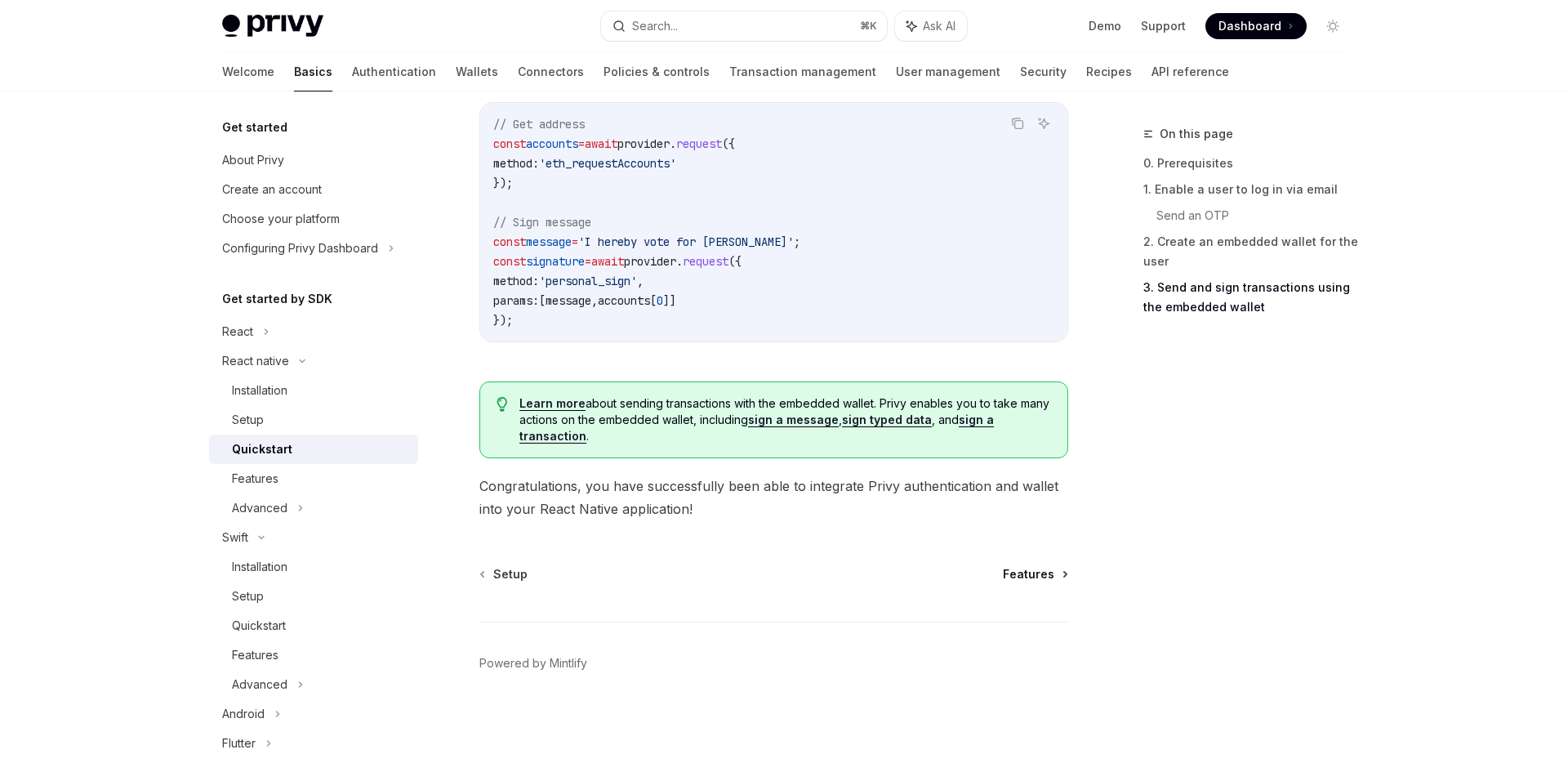
click at [1043, 573] on span "Features" at bounding box center [1028, 574] width 52 height 17
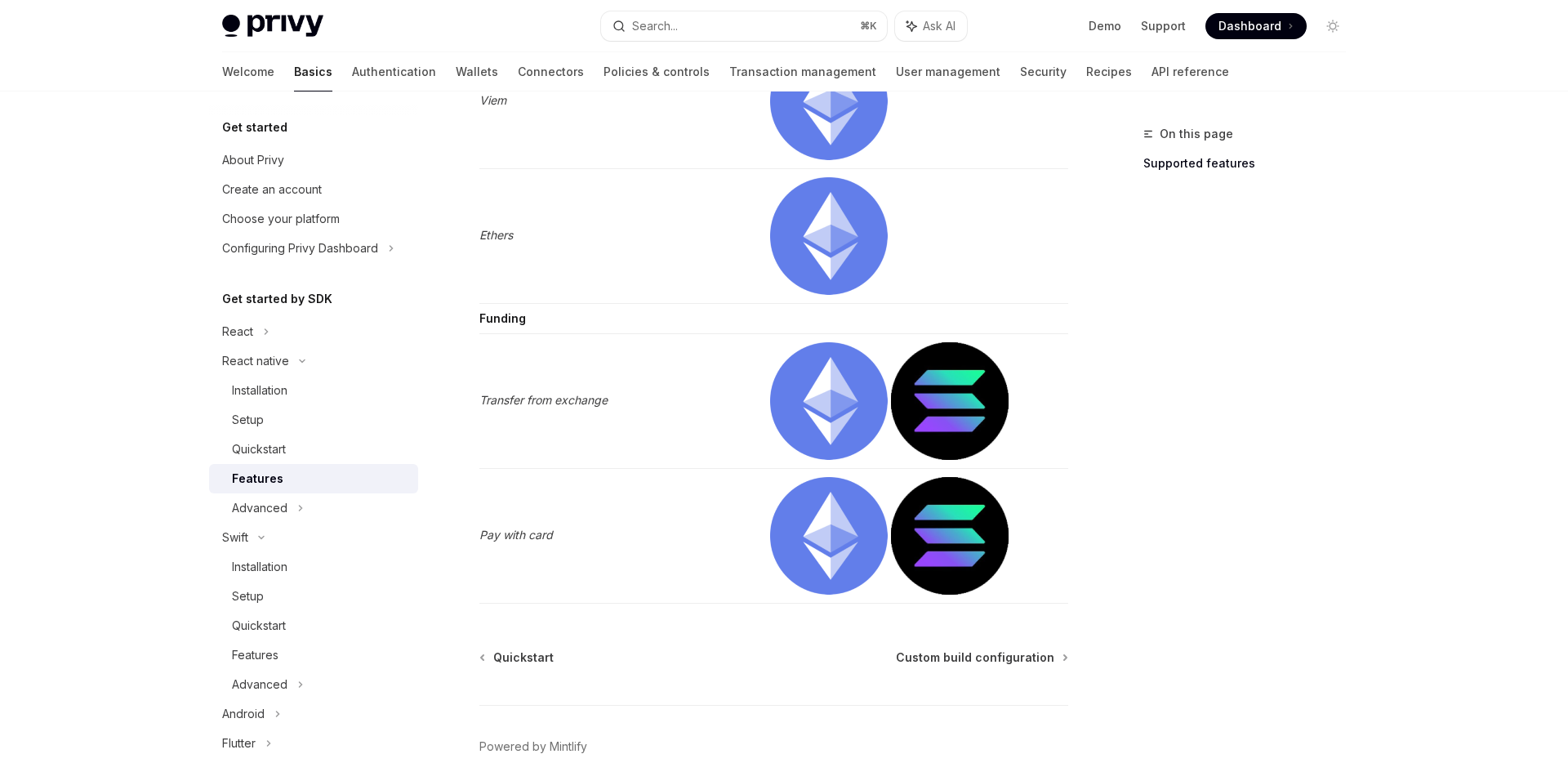
scroll to position [2530, 0]
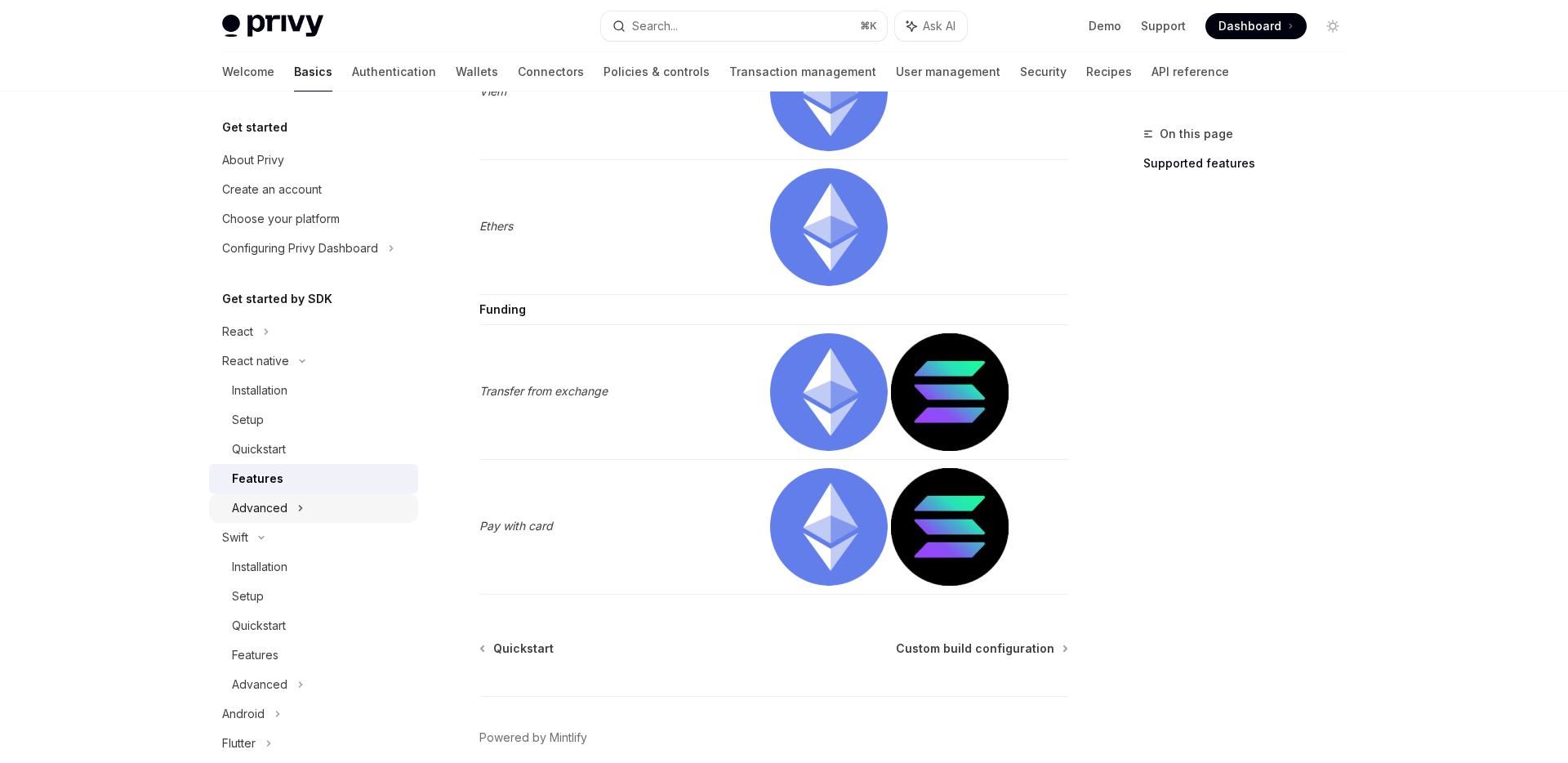
click at [312, 507] on div "Advanced" at bounding box center [313, 508] width 209 height 30
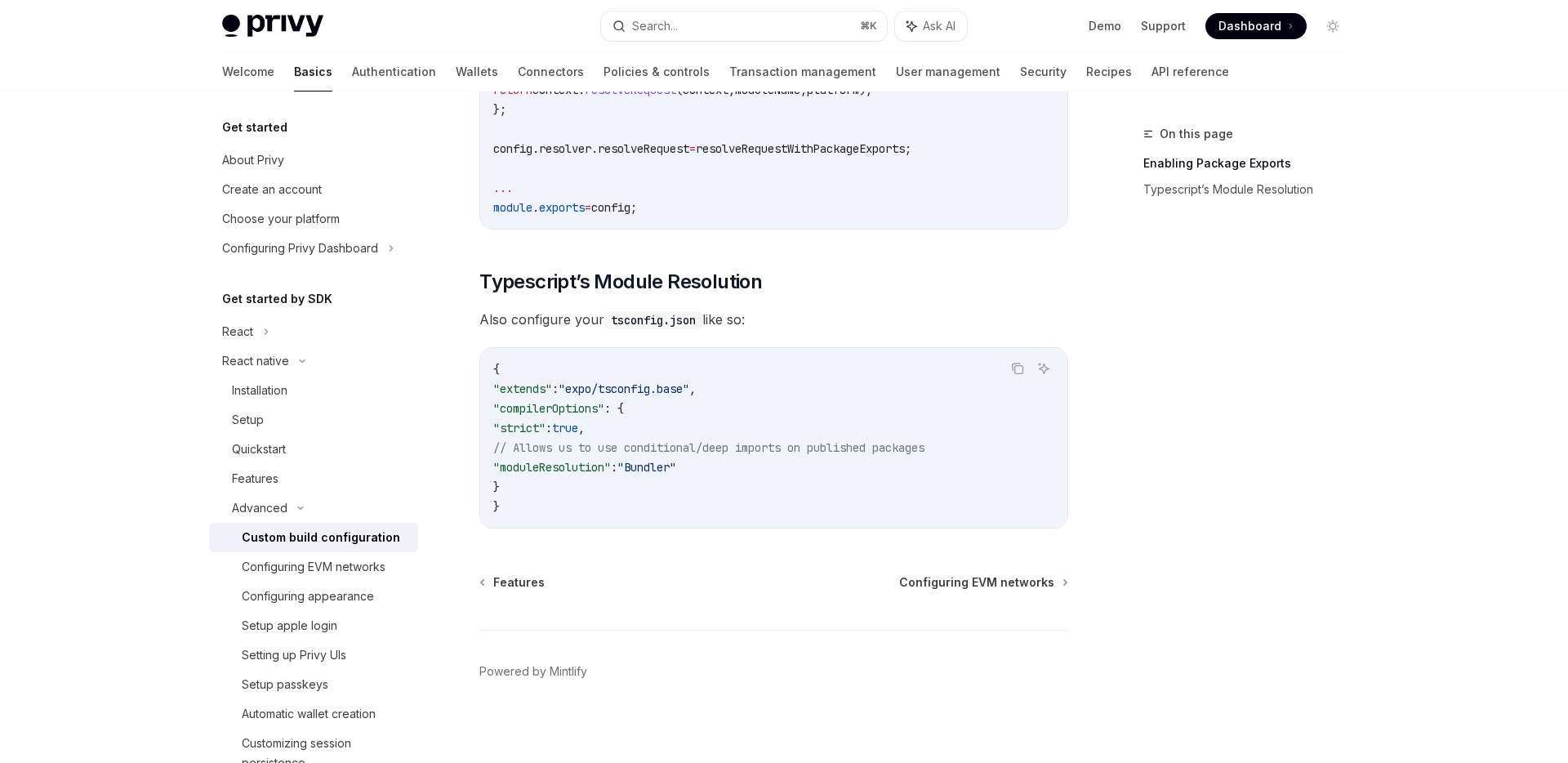
scroll to position [1422, 0]
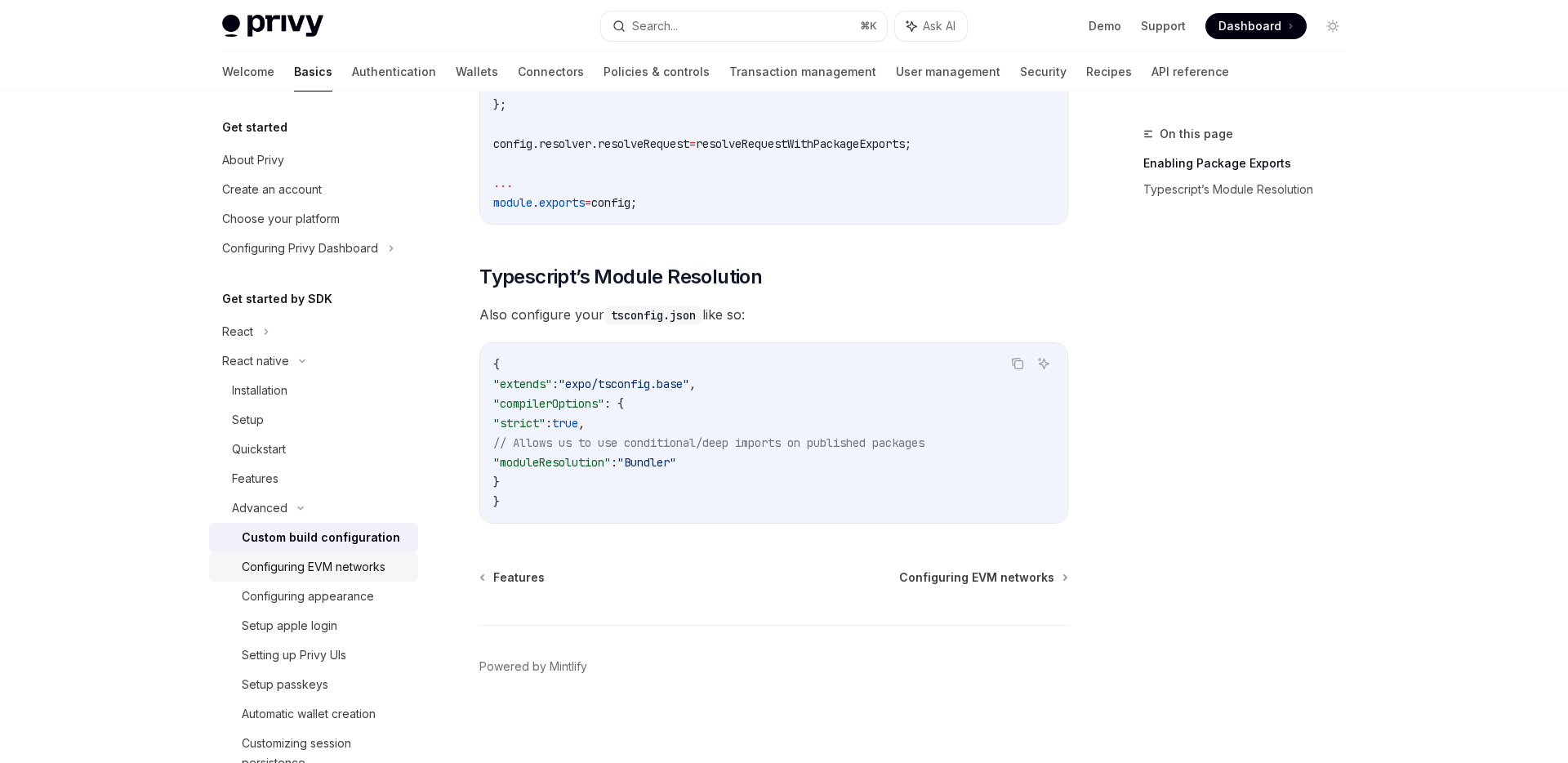
click at [392, 565] on div "Configuring EVM networks" at bounding box center [326, 567] width 167 height 19
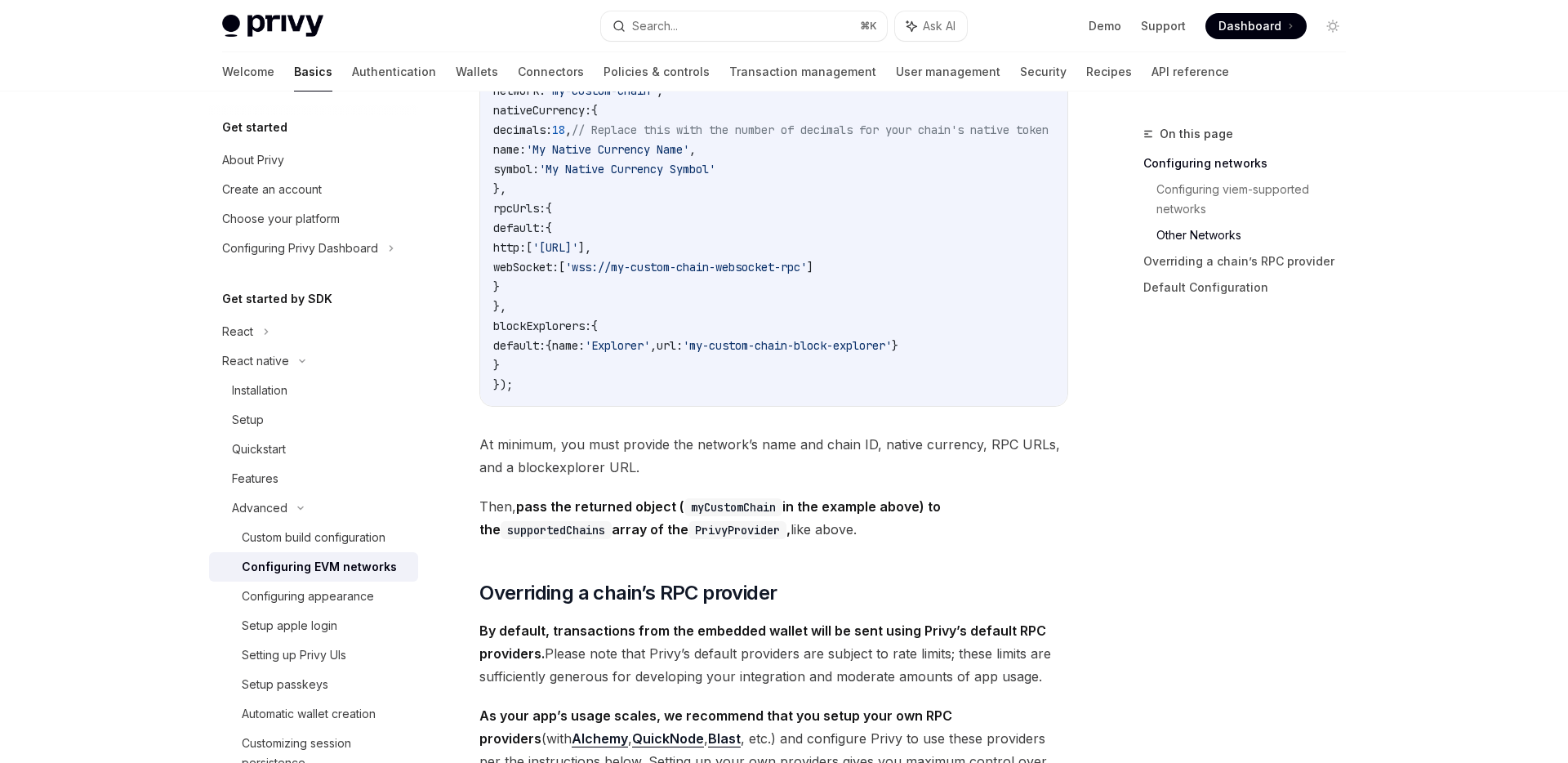
click at [1183, 411] on div "On this page Configuring networks Configuring viem-supported networks Other Net…" at bounding box center [1235, 443] width 248 height 639
click at [291, 18] on img at bounding box center [272, 26] width 101 height 23
type textarea "*"
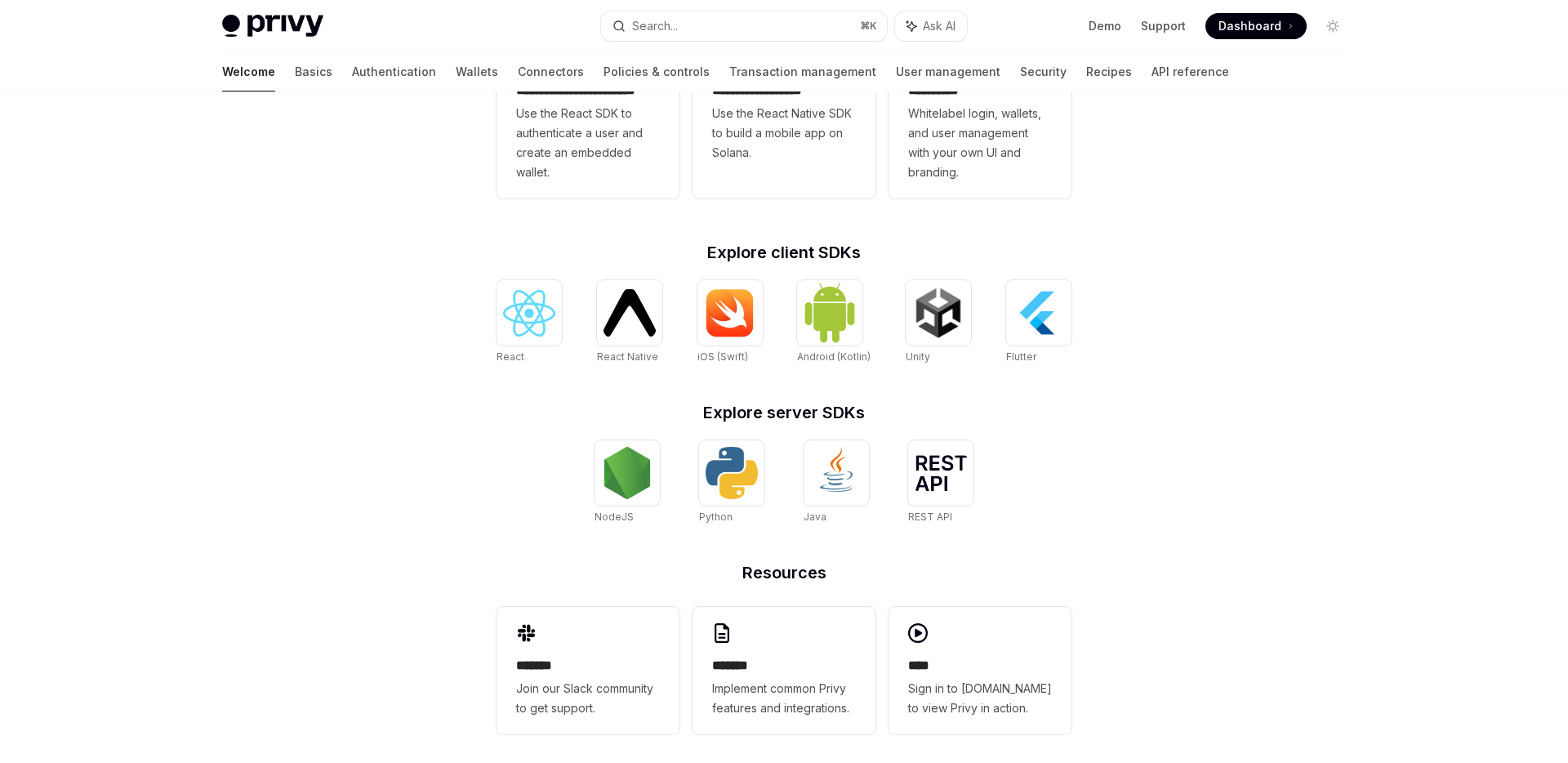
scroll to position [526, 0]
click at [648, 471] on img at bounding box center [627, 472] width 53 height 53
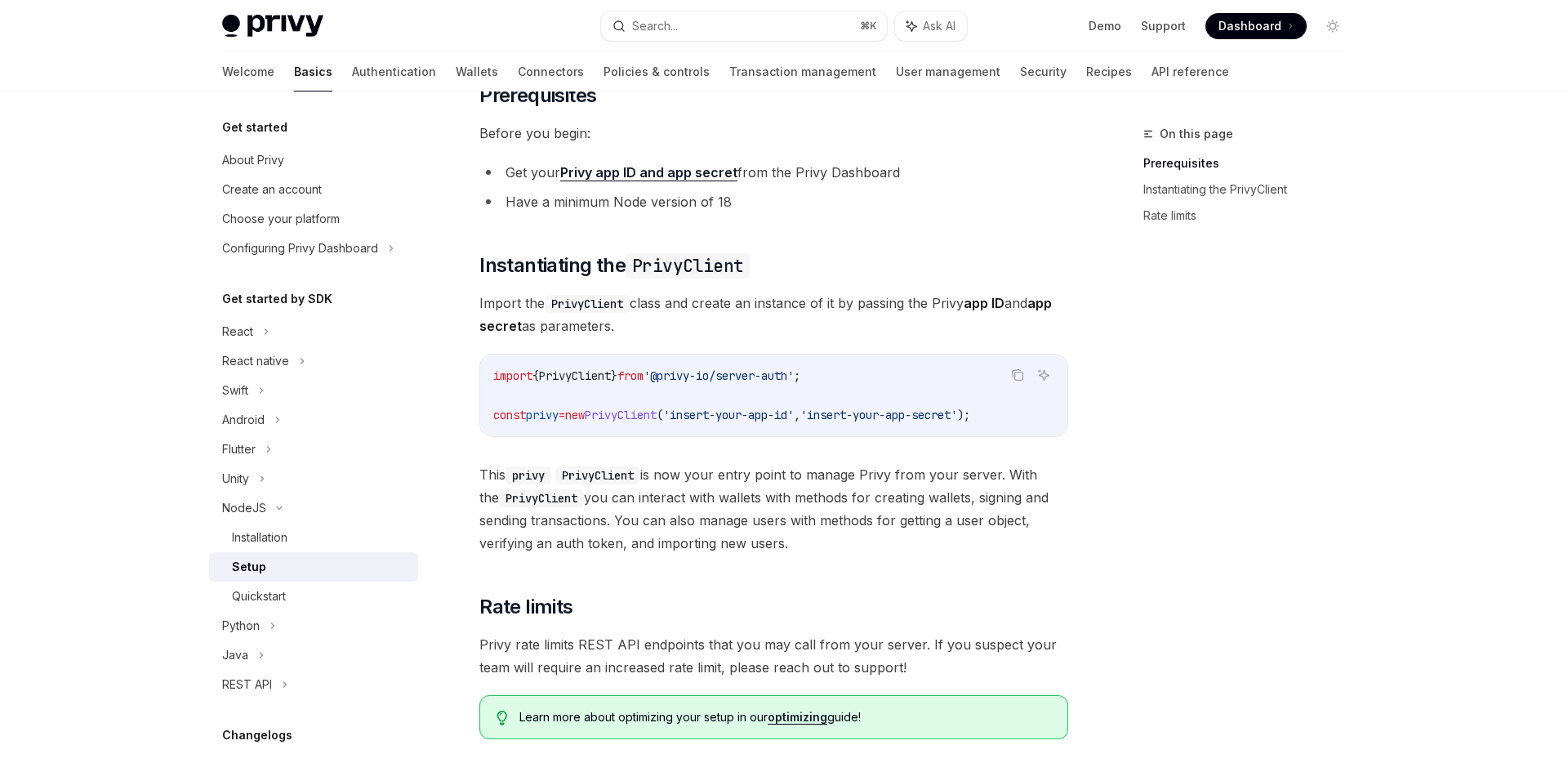
scroll to position [342, 0]
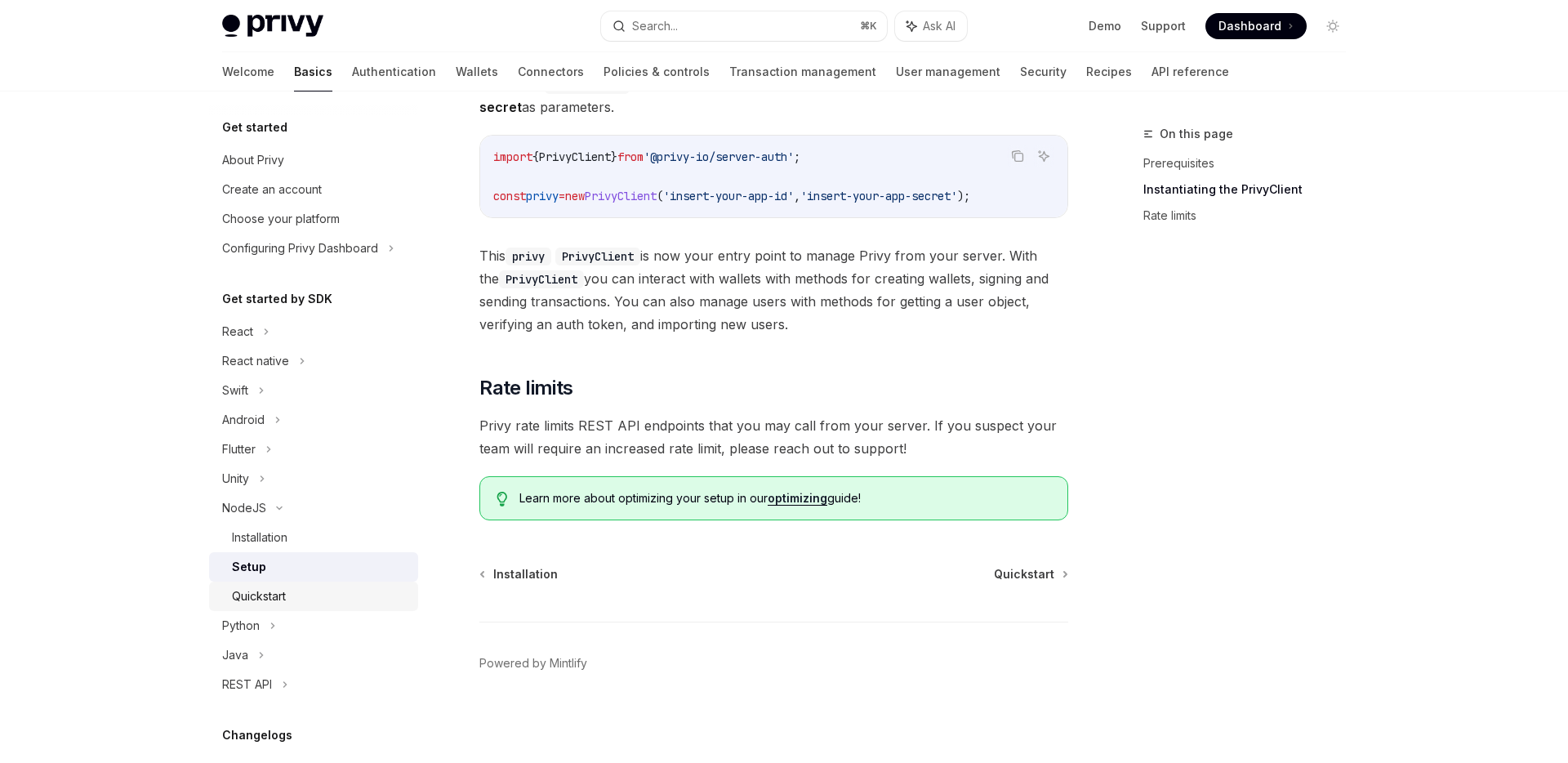
click at [258, 595] on div "Quickstart" at bounding box center [258, 596] width 54 height 19
type textarea "*"
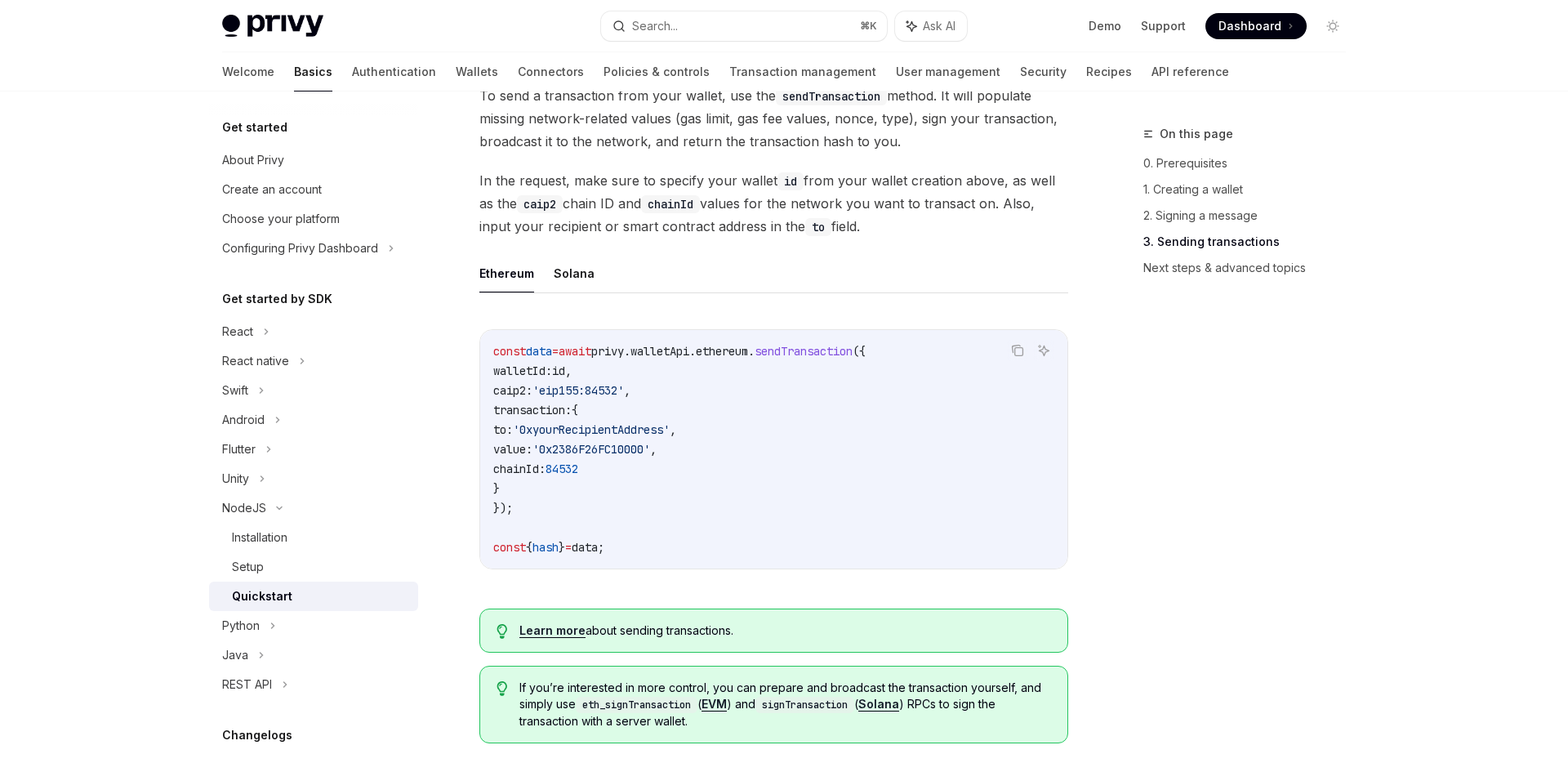
scroll to position [1359, 0]
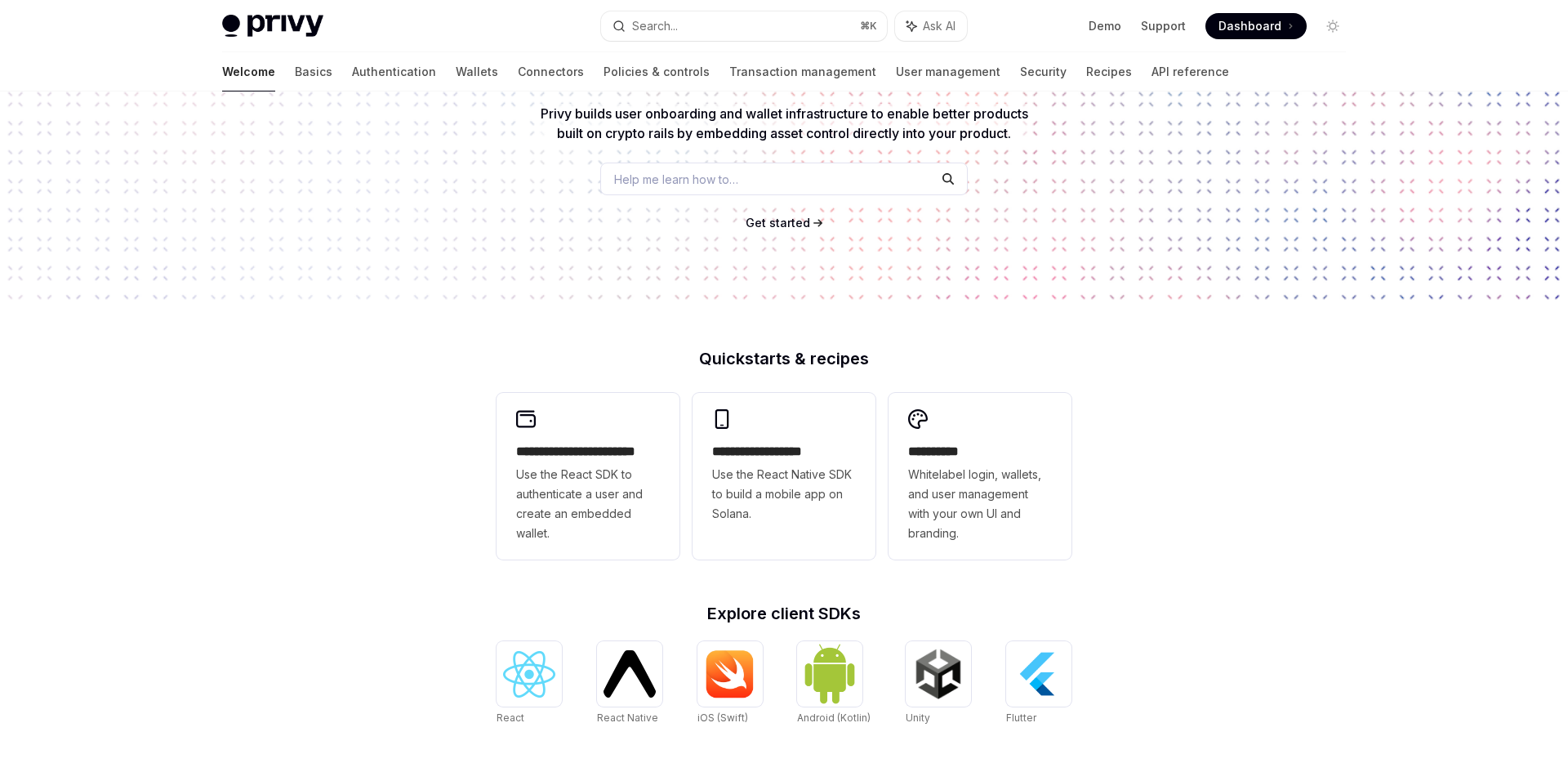
scroll to position [178, 0]
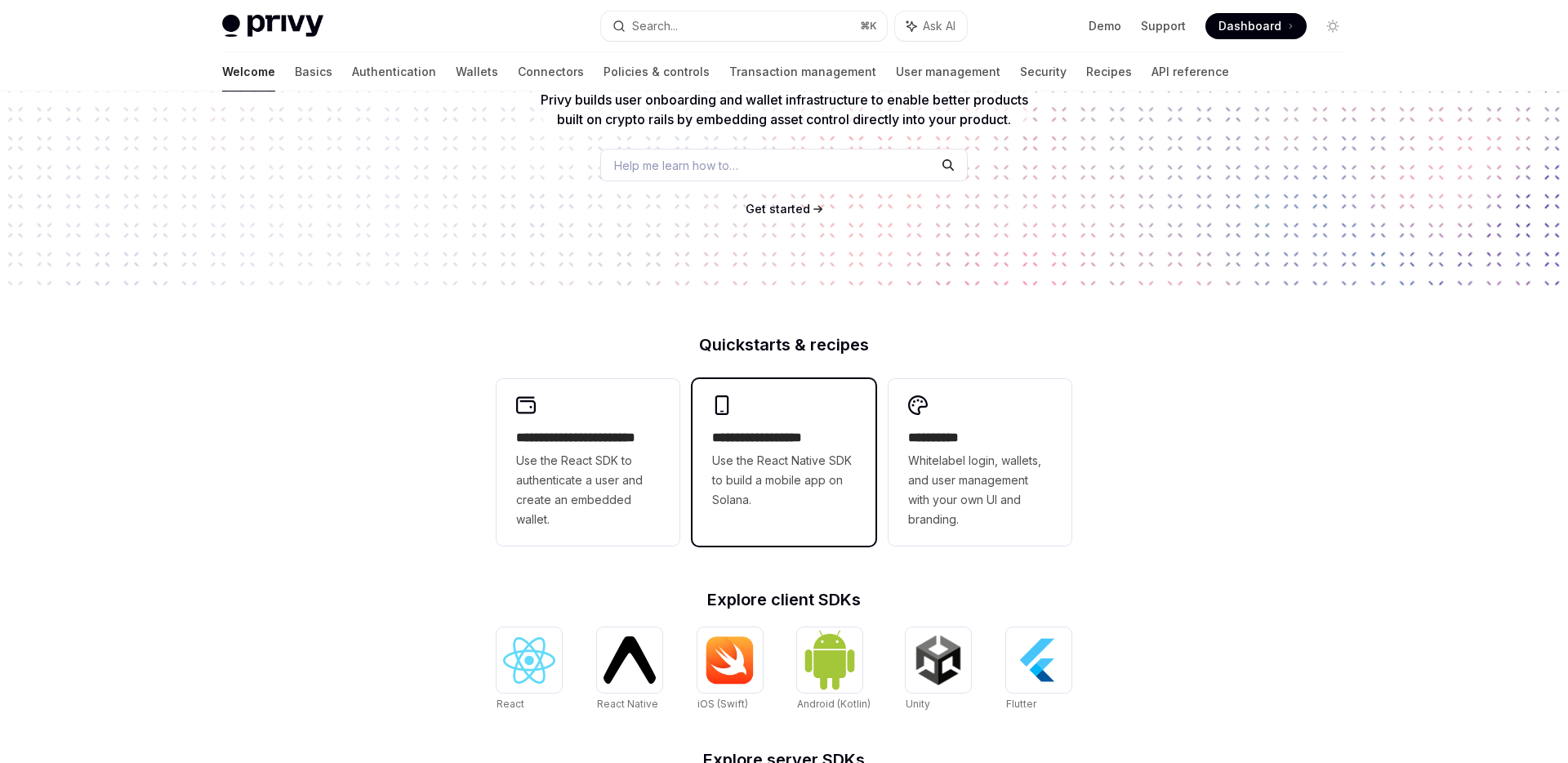
click at [782, 464] on span "Use the React Native SDK to build a mobile app on Solana." at bounding box center [784, 480] width 144 height 59
type textarea "*"
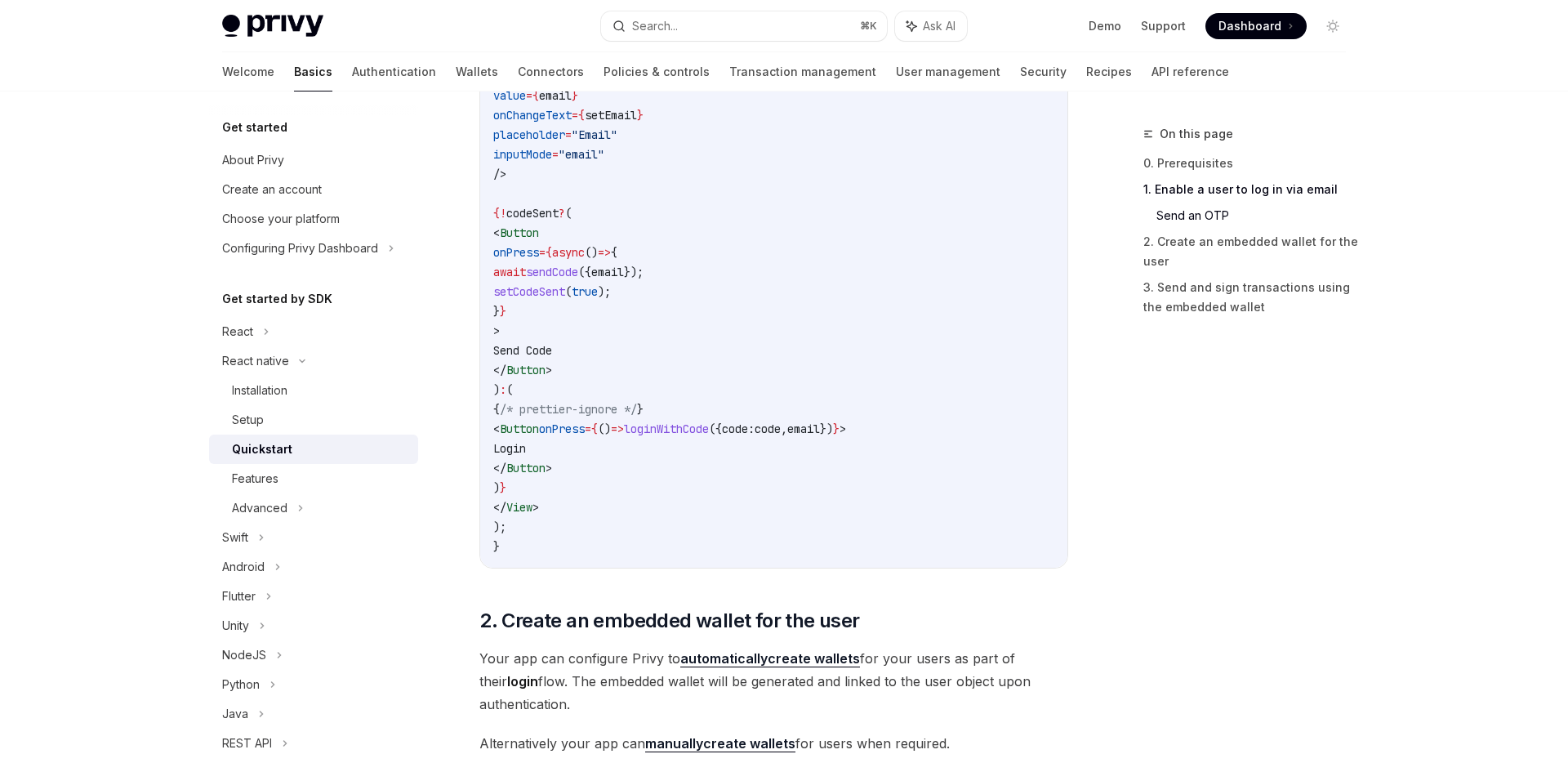
scroll to position [1087, 0]
